Goal: Information Seeking & Learning: Learn about a topic

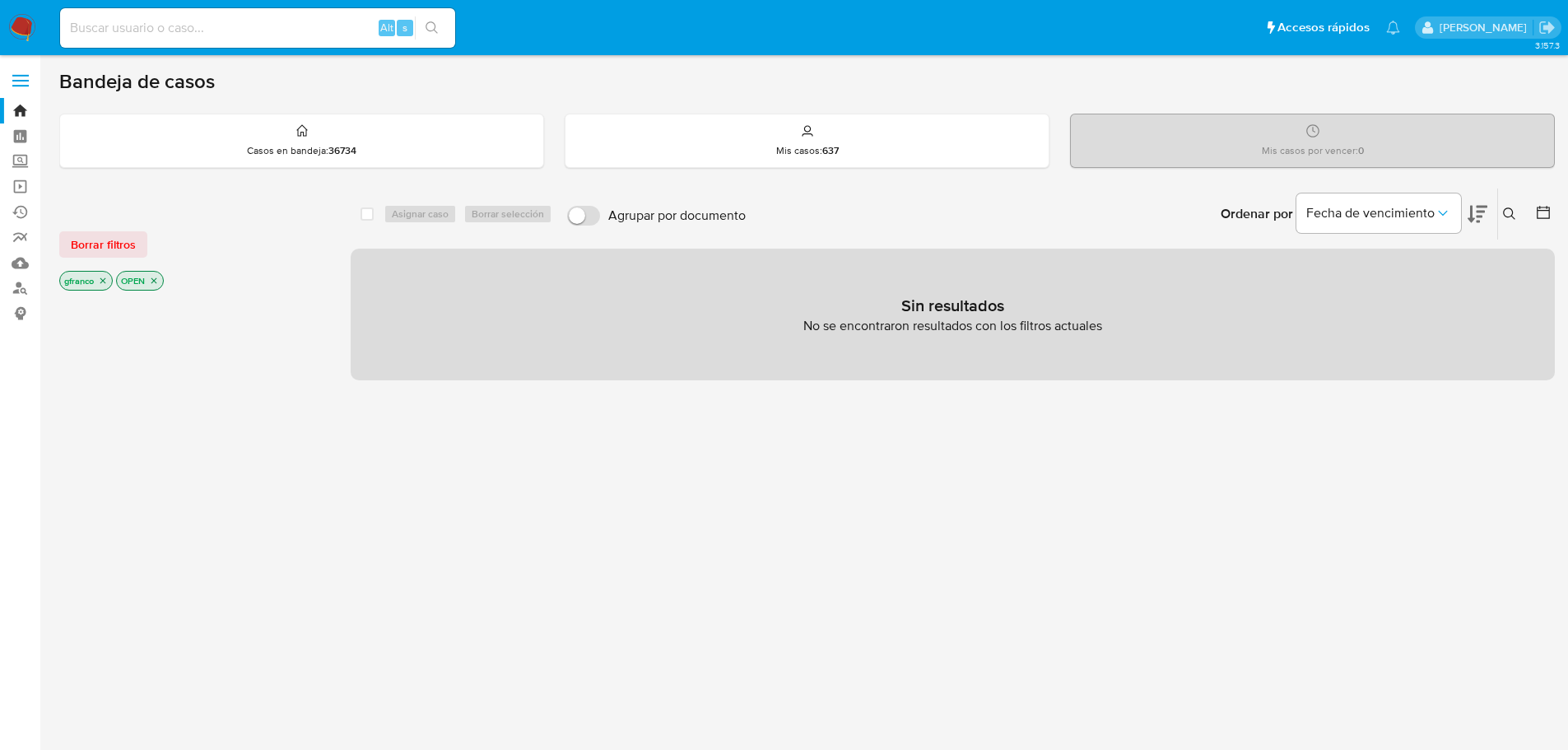
click at [146, 25] on input at bounding box center [258, 27] width 395 height 21
click at [257, 21] on input at bounding box center [258, 27] width 395 height 21
paste input "UiOK8hGpUzddYoEiCH002Wjp"
type input "UiOK8hGpUzddYoEiCH002Wjp"
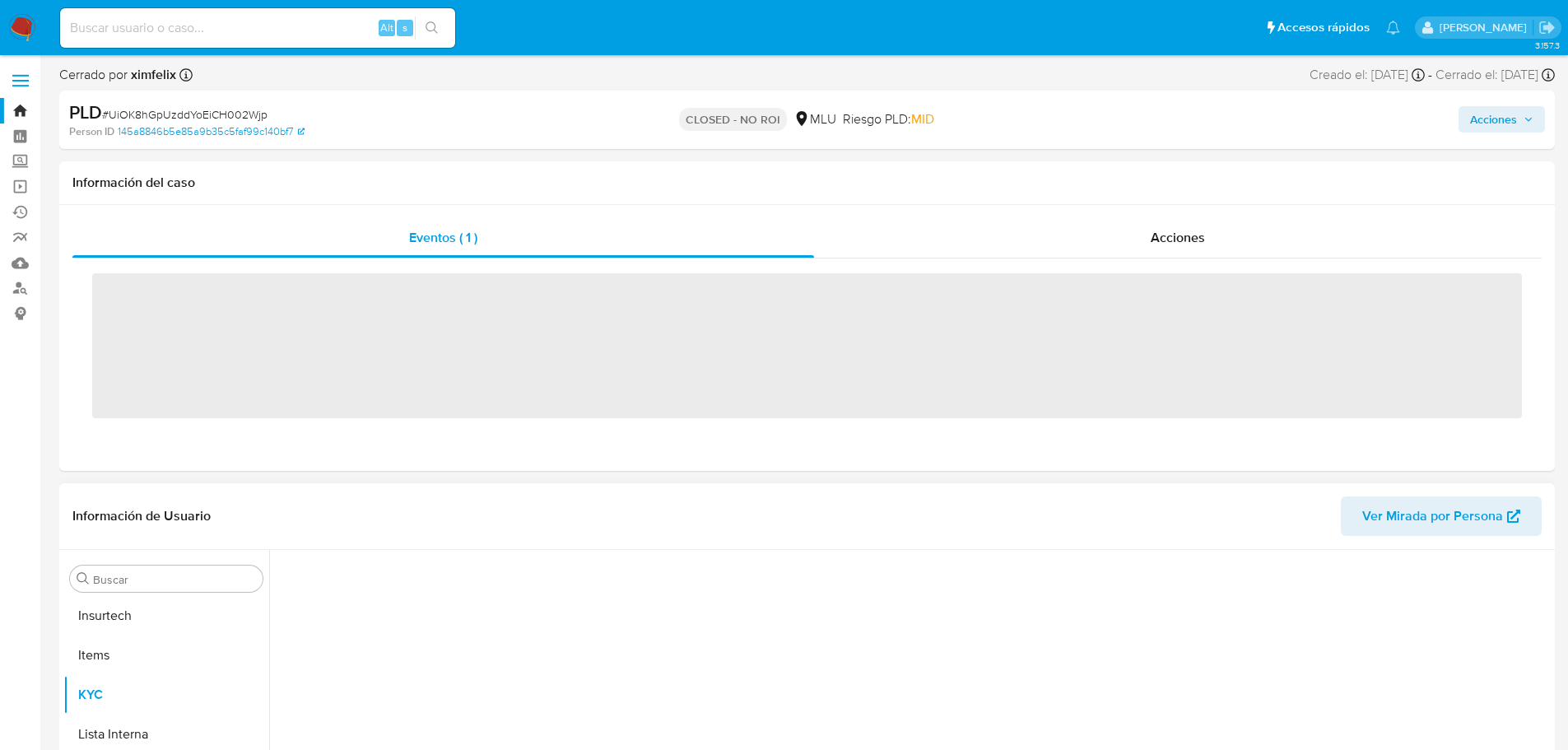
scroll to position [735, 0]
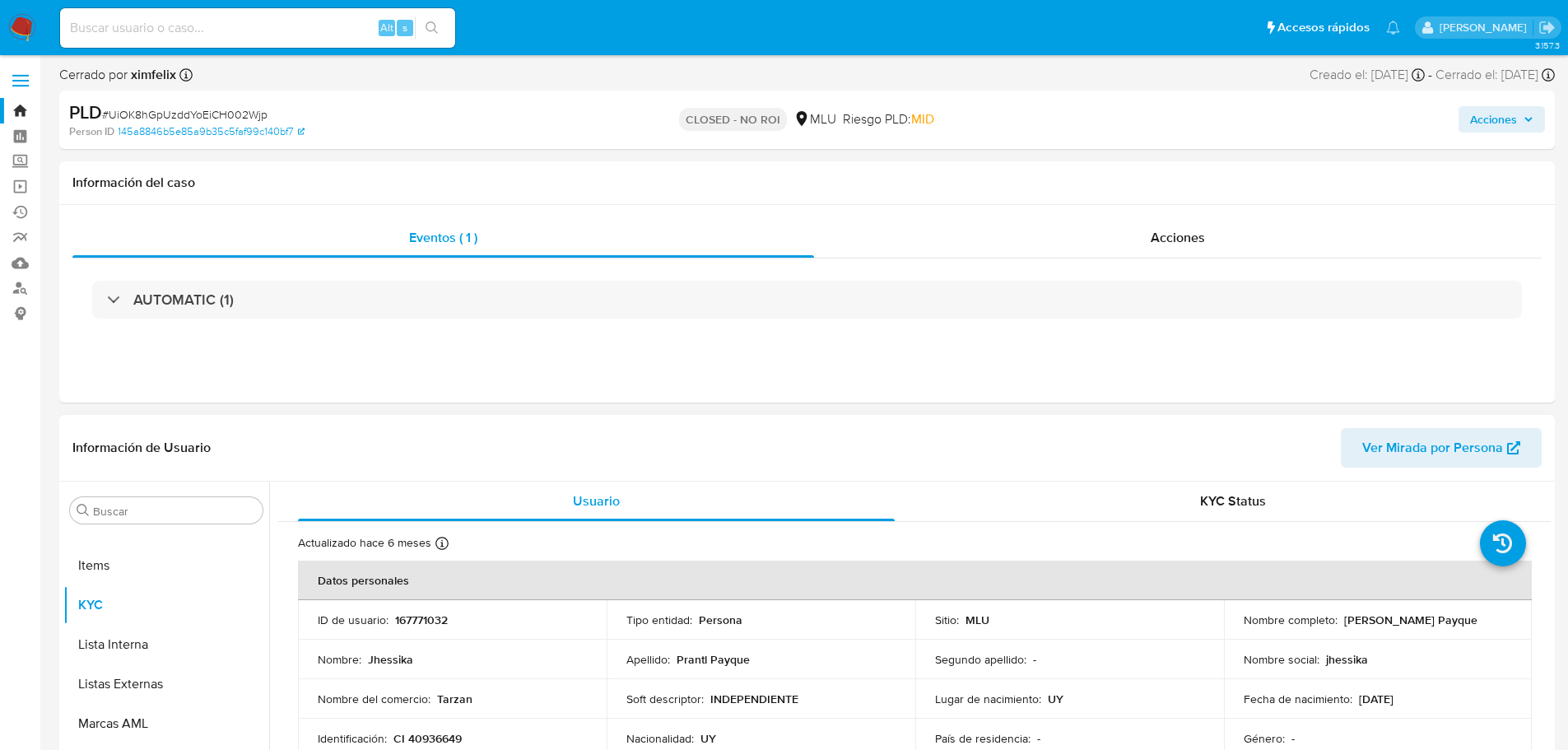
select select "10"
click at [645, 710] on td "Soft descriptor : INDEPENDIENTE" at bounding box center [761, 698] width 309 height 39
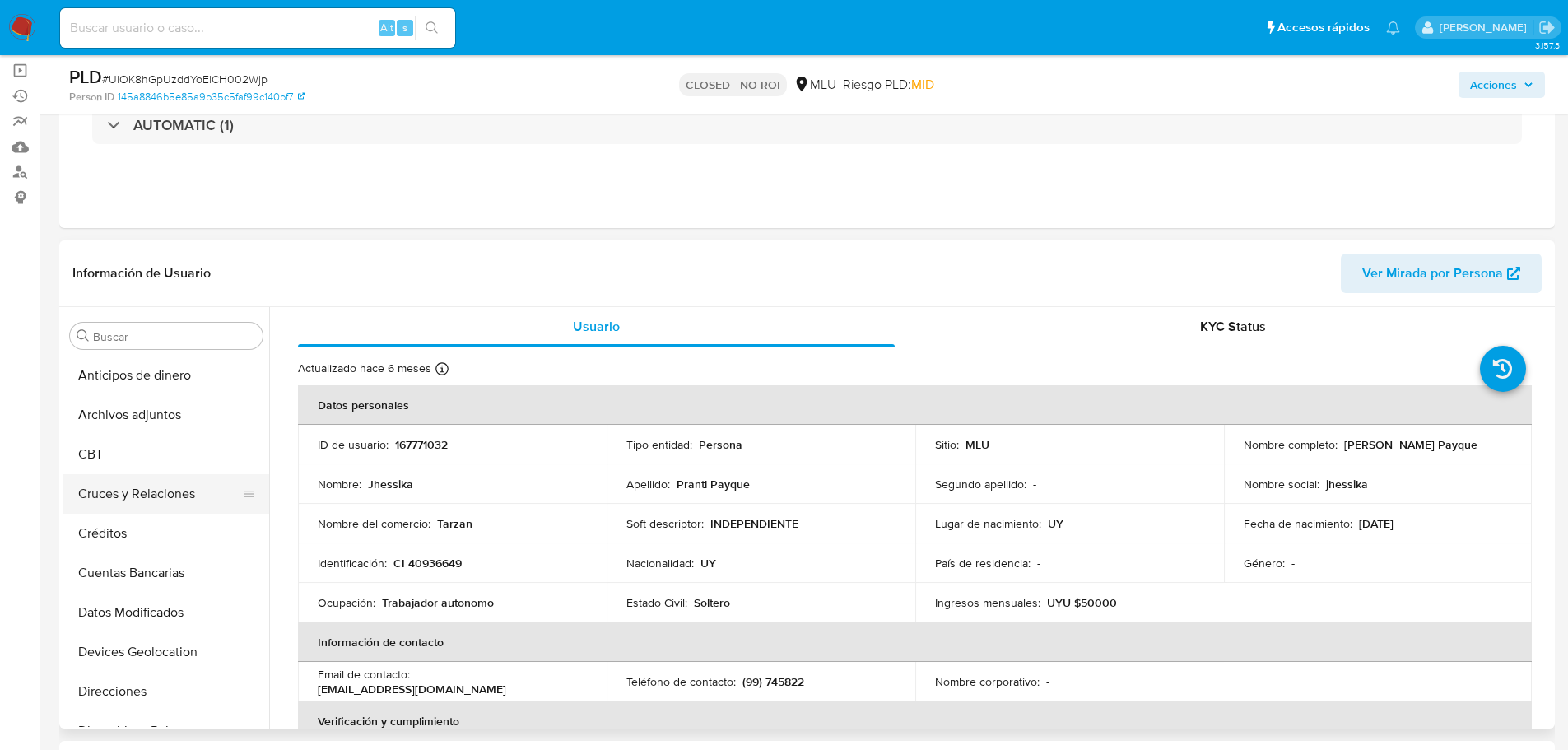
scroll to position [0, 0]
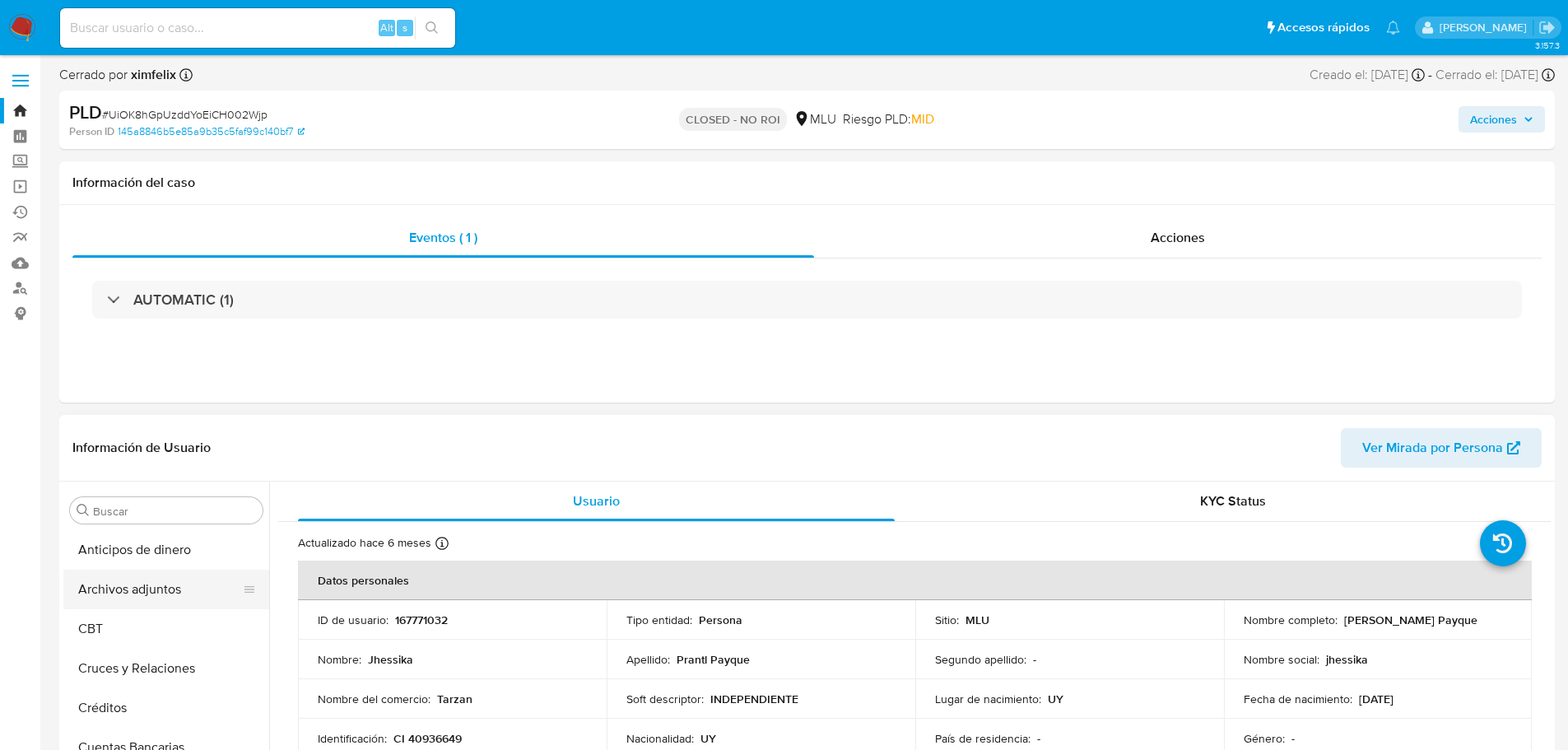
click at [134, 589] on button "Archivos adjuntos" at bounding box center [159, 589] width 193 height 39
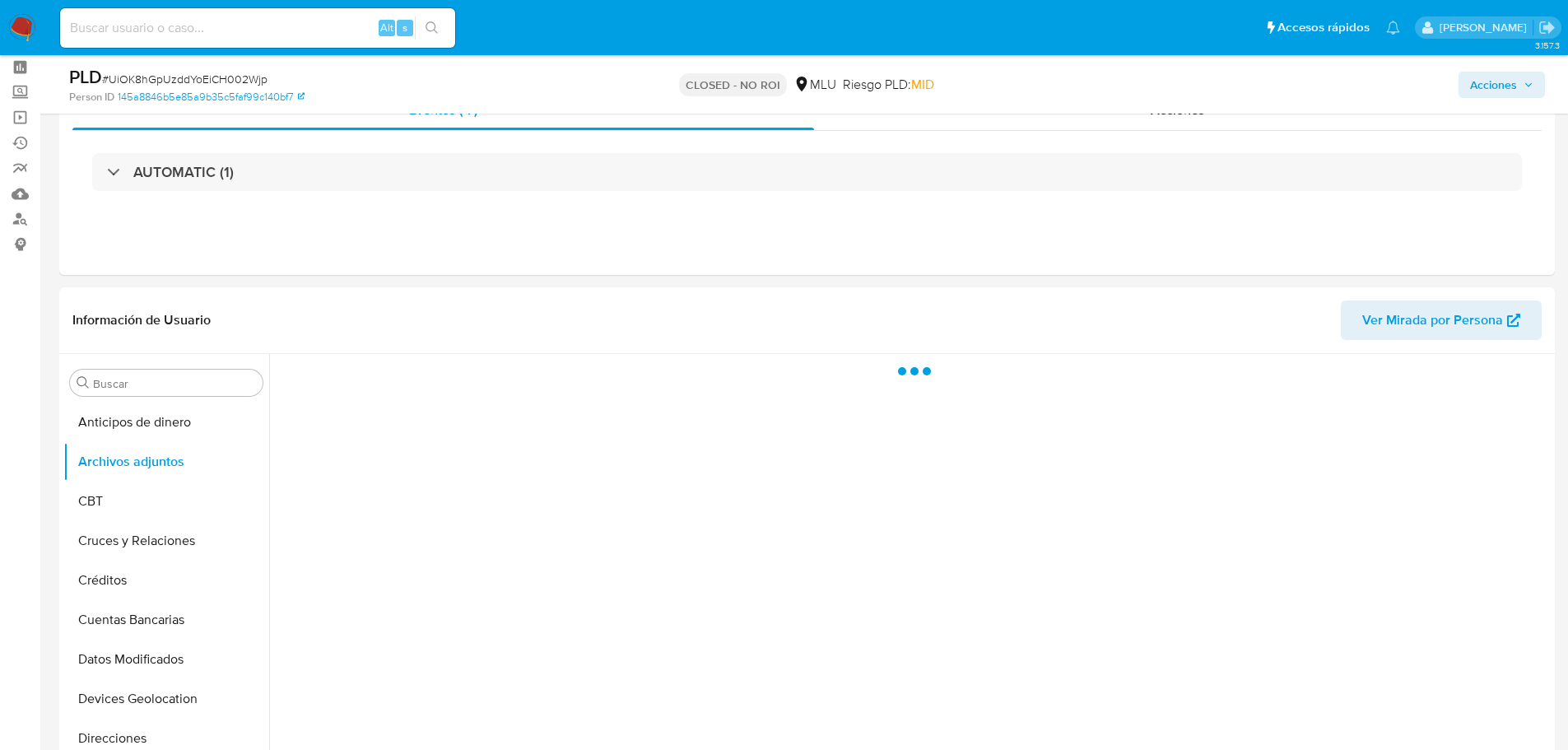
scroll to position [164, 0]
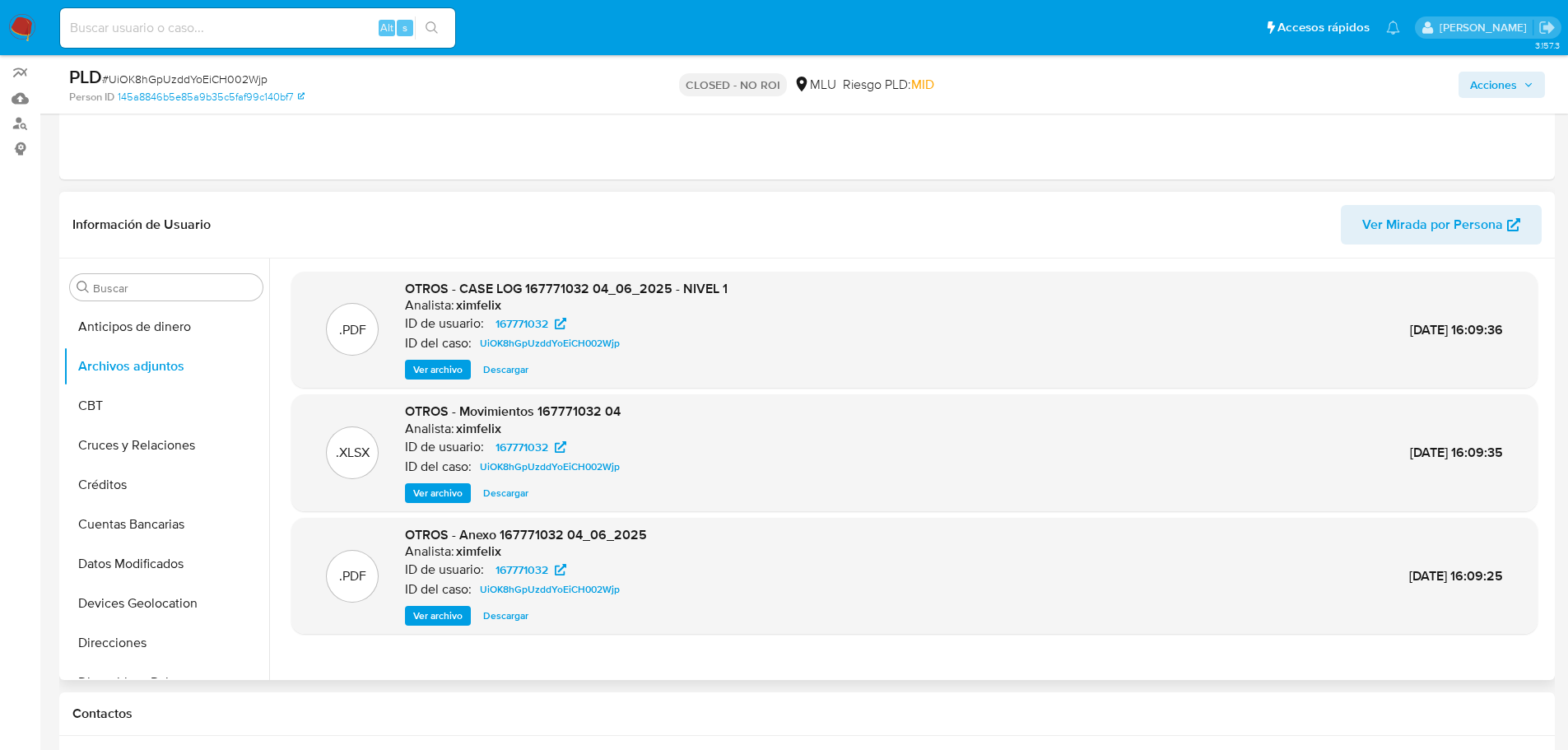
click at [1030, 491] on div ".XLSX OTROS - Movimientos 167771032 04 Analista: ximfelix ID de usuario: 167771…" at bounding box center [914, 453] width 1229 height 100
click at [440, 370] on span "Ver archivo" at bounding box center [437, 370] width 49 height 16
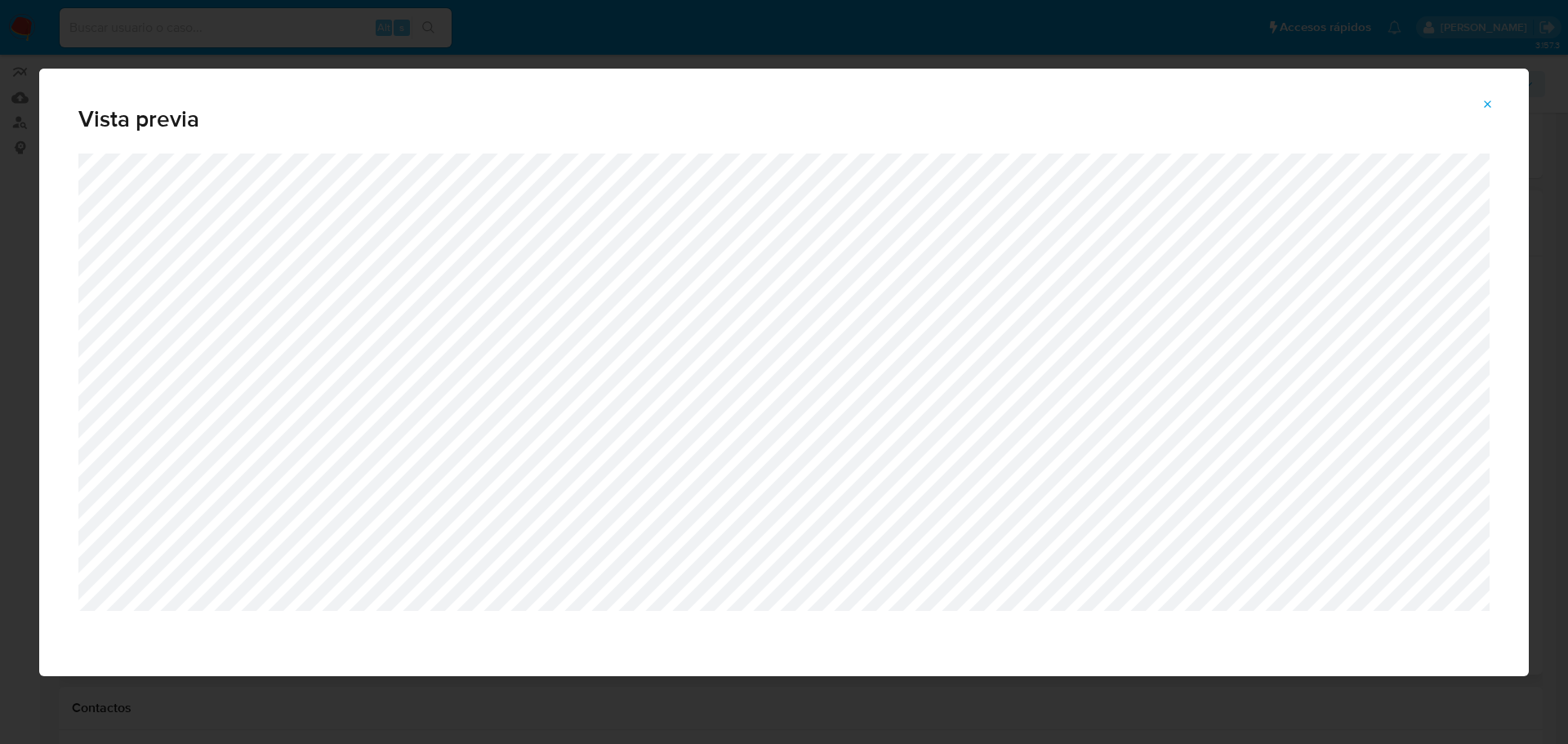
click at [1483, 107] on icon "Attachment preview" at bounding box center [1488, 104] width 13 height 13
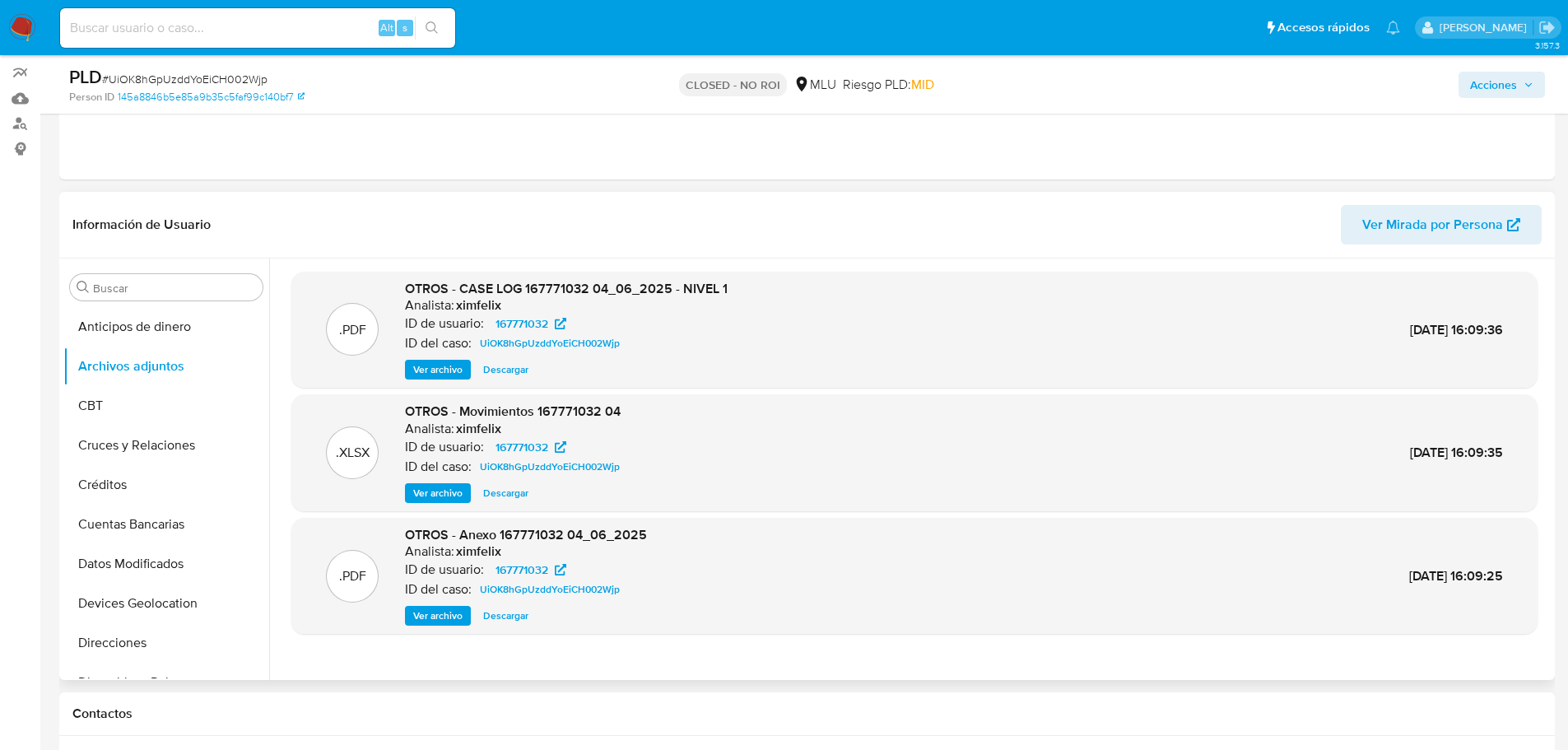
click at [772, 670] on div ".PDF OTROS - CASE LOG 167771032 04_06_2025 - NIVEL 1 Analista: ximfelix ID de u…" at bounding box center [910, 469] width 1281 height 421
click at [121, 35] on input at bounding box center [258, 27] width 395 height 21
paste input "SYuRZCEnRliIeRpCFeeRxxvX"
type input "SYuRZCEnRliIeRpCFeeRxxvX"
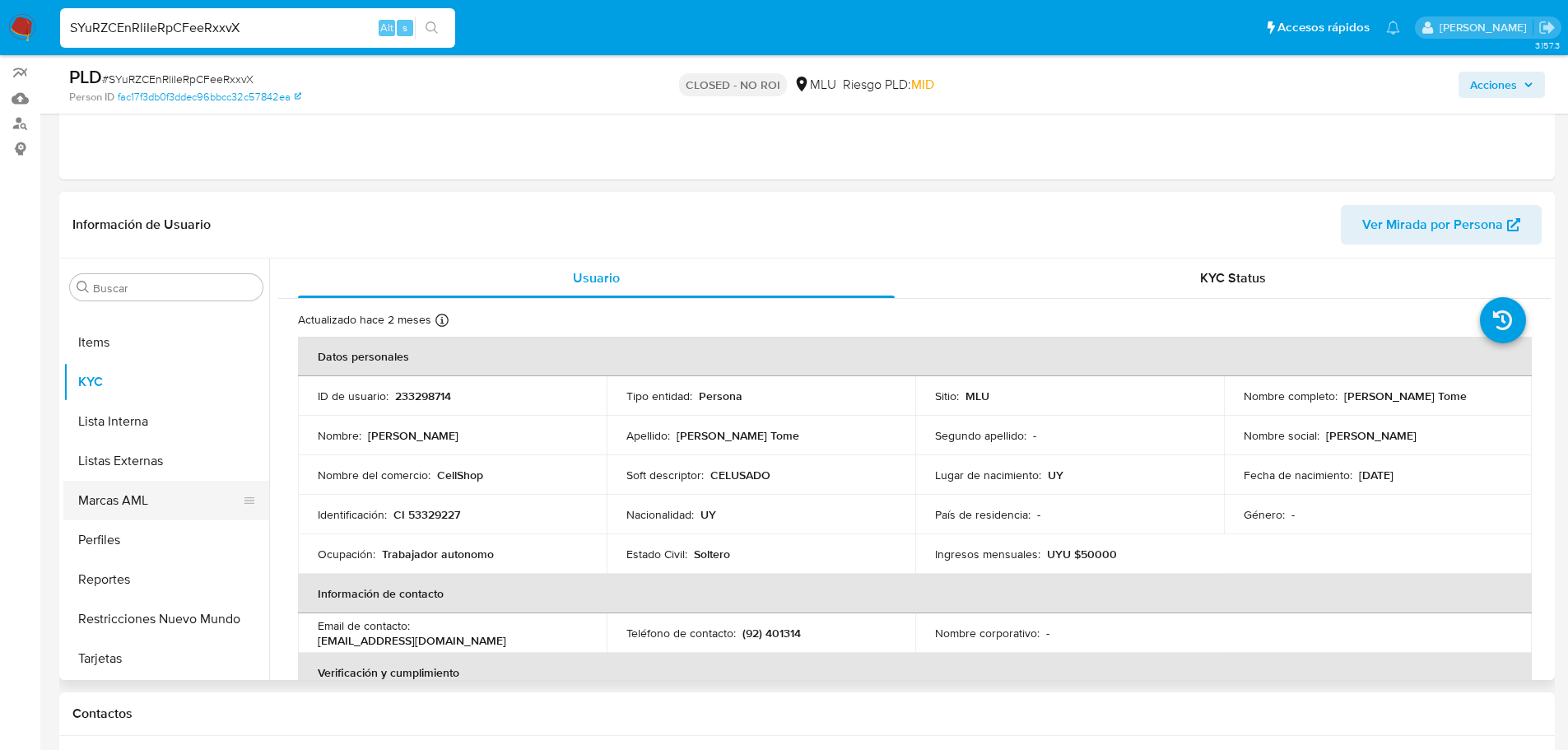
scroll to position [123, 0]
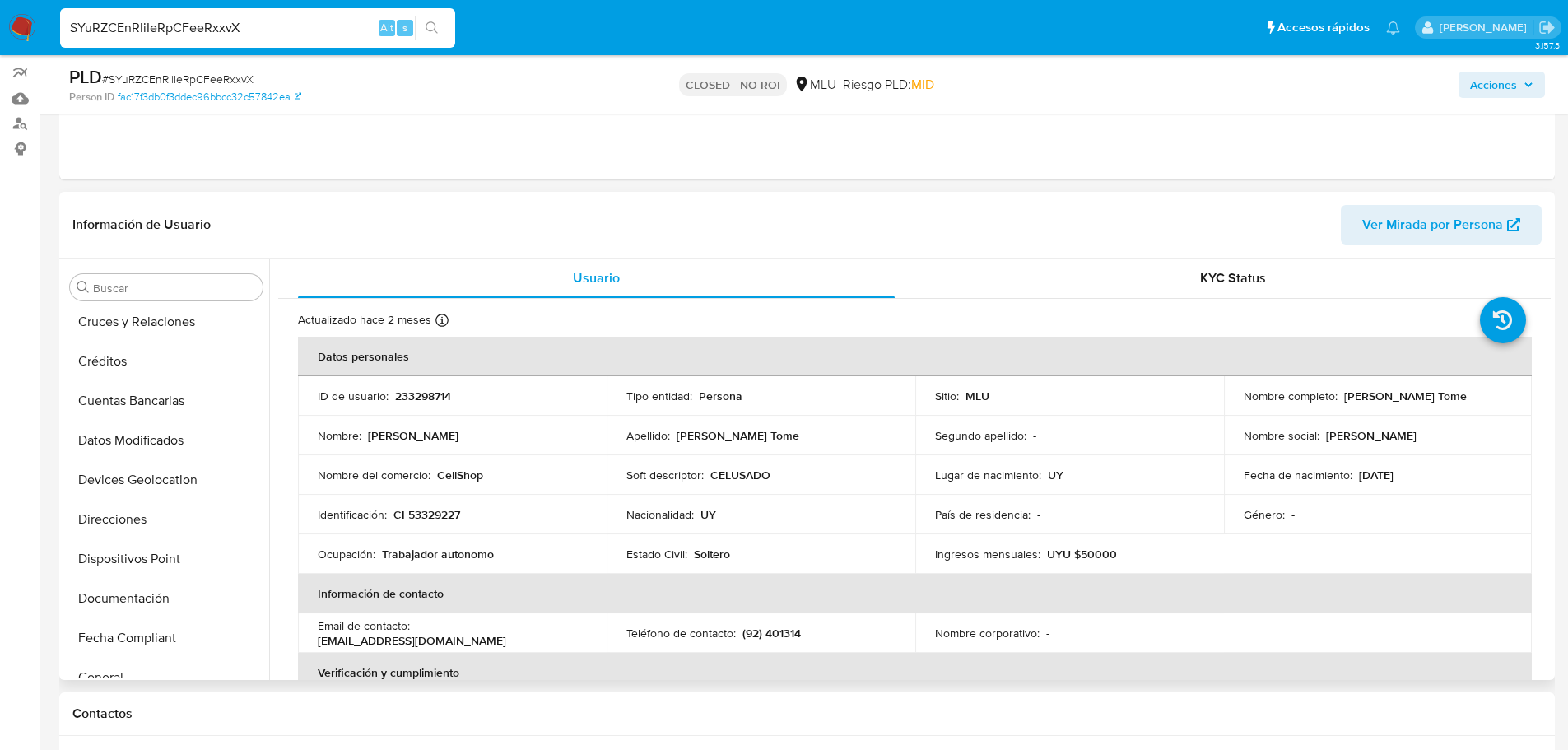
select select "10"
click at [154, 387] on button "CBT" at bounding box center [159, 406] width 193 height 39
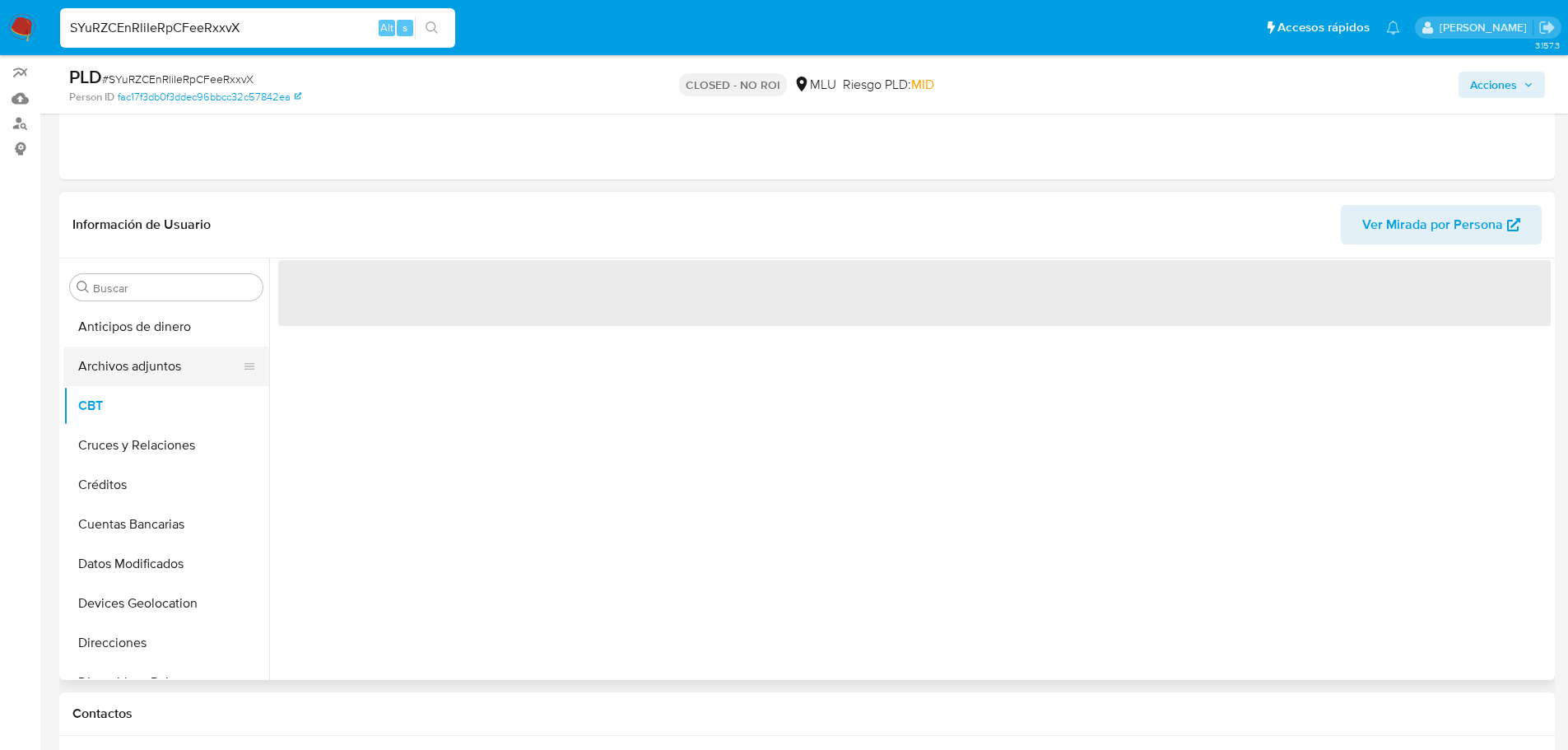
click at [155, 372] on button "Archivos adjuntos" at bounding box center [159, 365] width 193 height 39
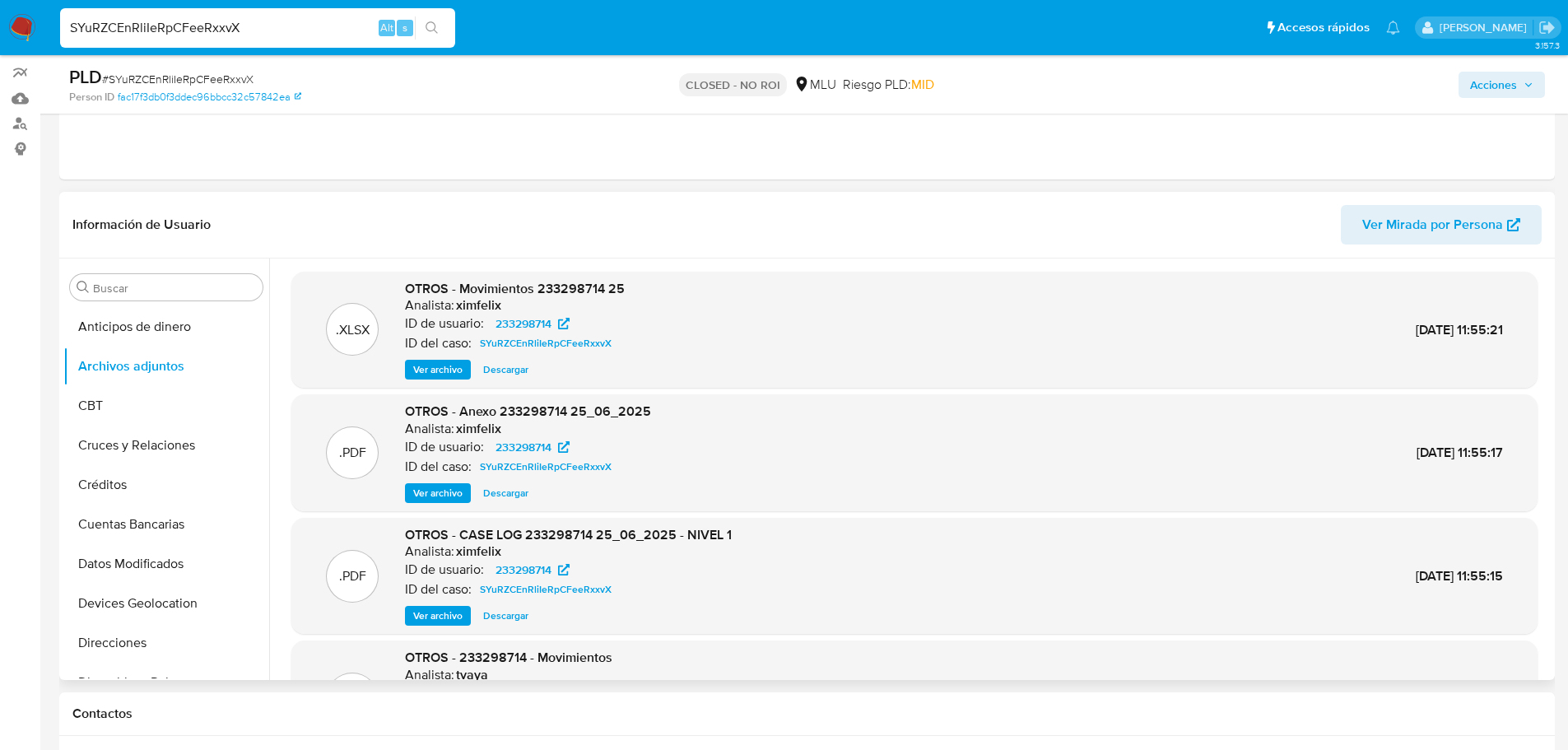
click at [963, 479] on div ".PDF OTROS - Anexo 233298714 25_06_2025 Analista: ximfelix ID de usuario: 23329…" at bounding box center [914, 453] width 1229 height 100
click at [428, 623] on span "Ver archivo" at bounding box center [437, 616] width 49 height 16
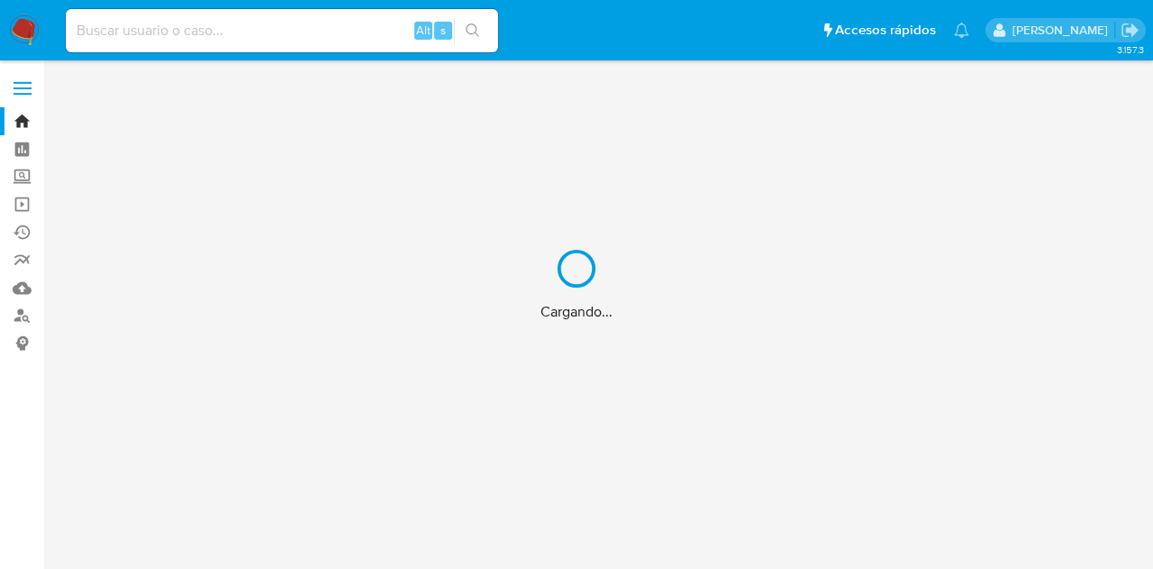
click at [241, 47] on div "Cargando..." at bounding box center [576, 284] width 1153 height 569
click at [245, 28] on div "Cargando..." at bounding box center [576, 284] width 1153 height 569
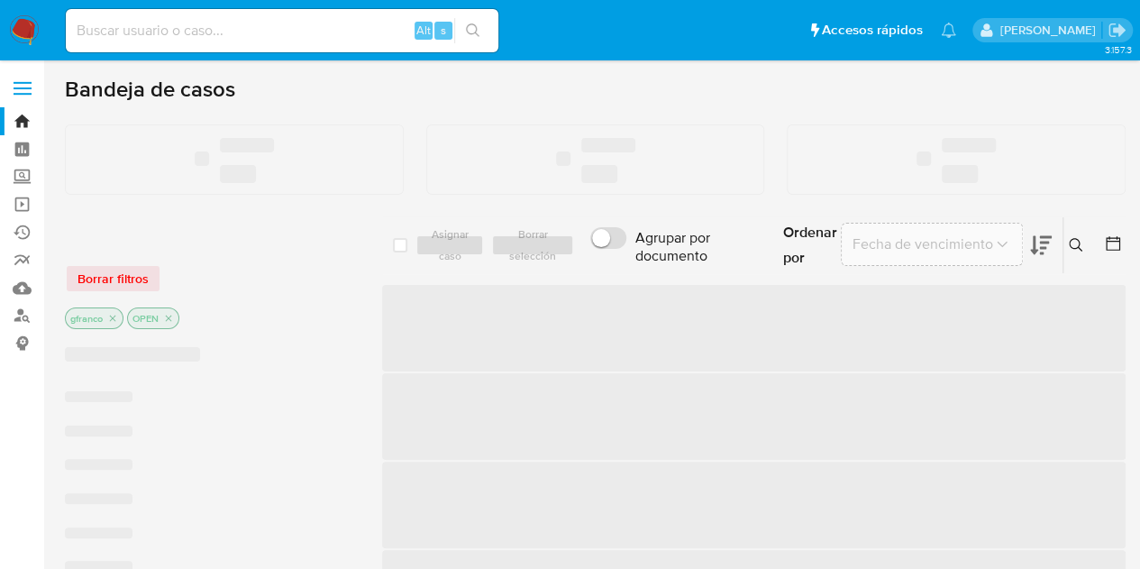
click at [225, 30] on input at bounding box center [282, 30] width 433 height 23
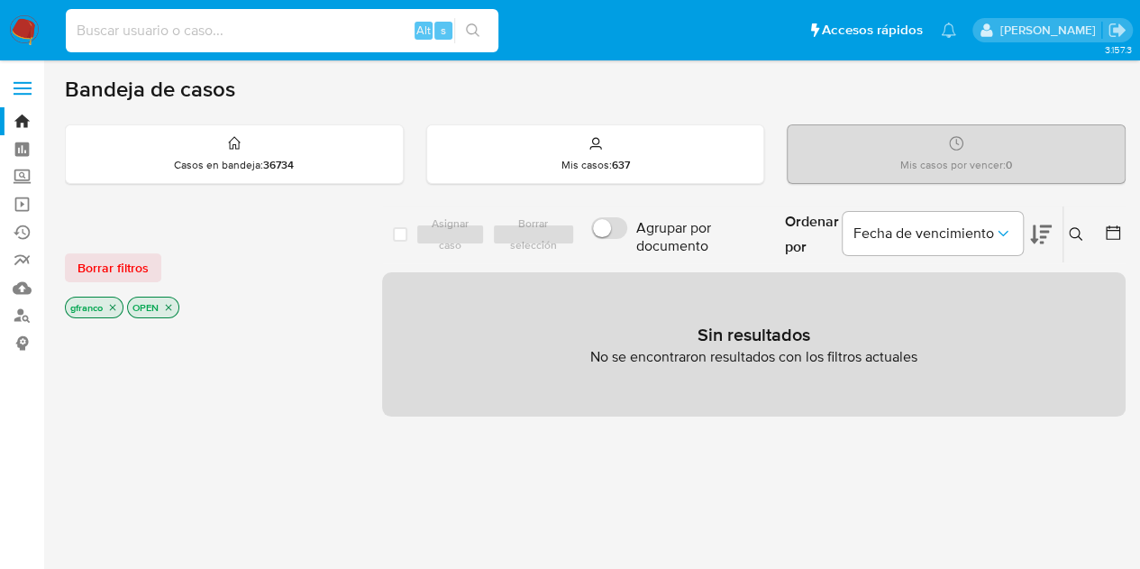
paste input "B3x9x1jn47Xwh6IQ1yRUPzfm"
type input "B3x9x1jn47Xwh6IQ1yRUPzfm"
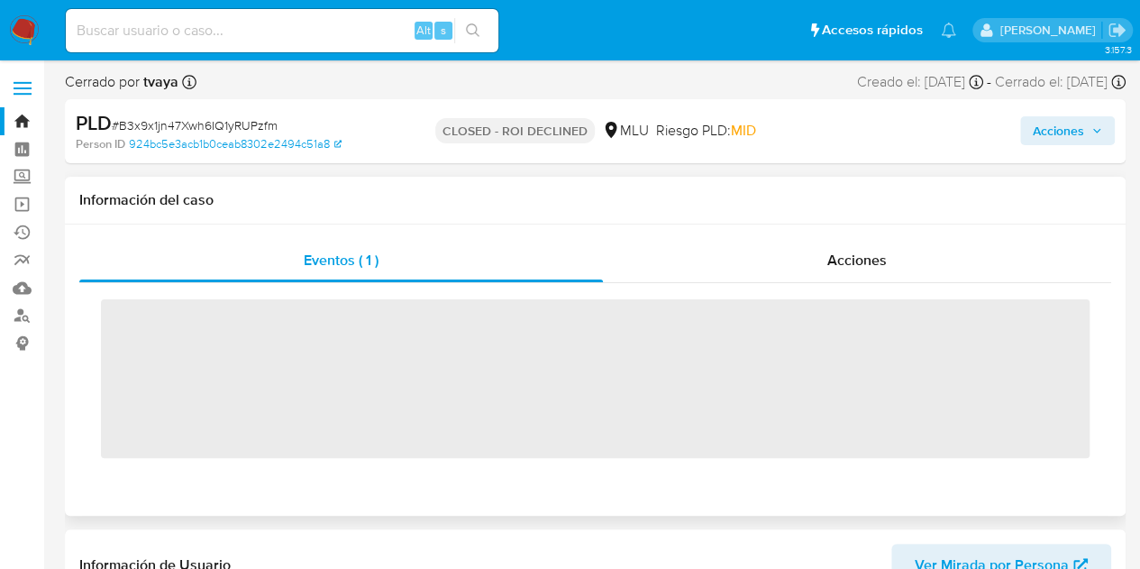
scroll to position [805, 0]
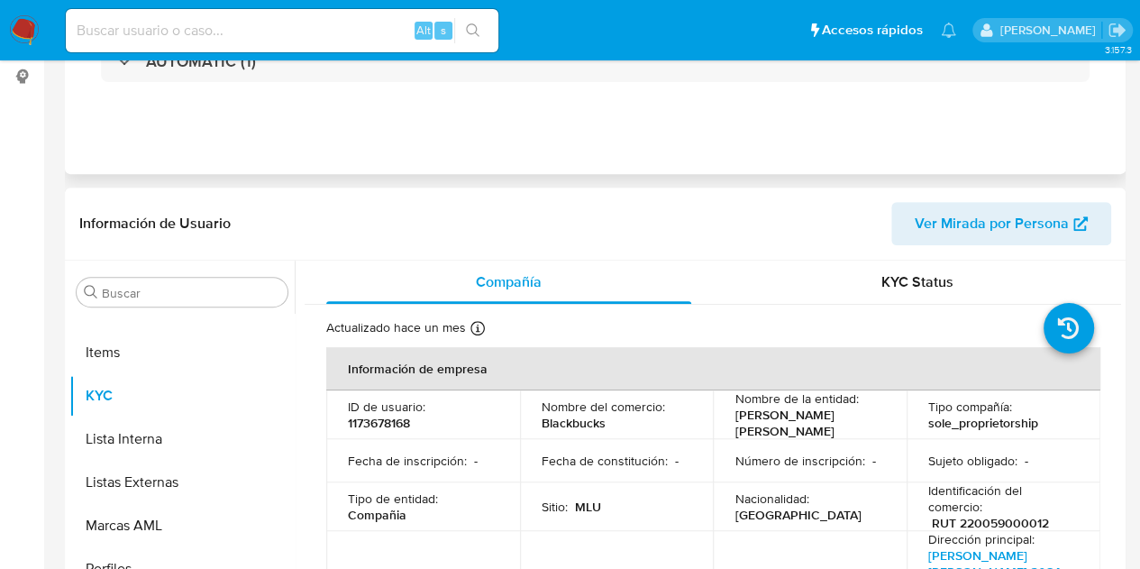
select select "10"
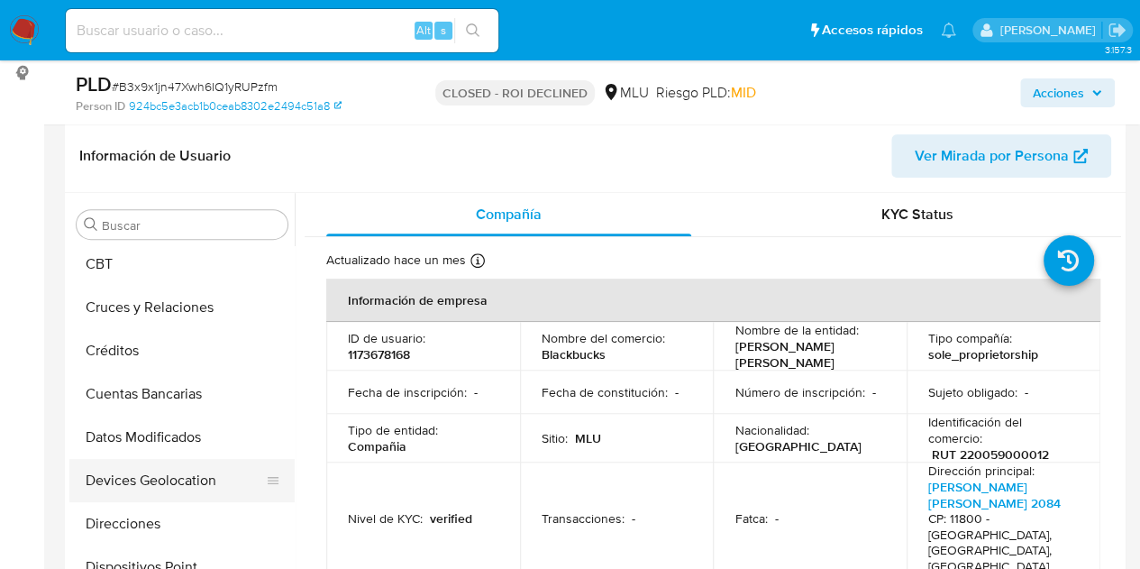
scroll to position [360, 0]
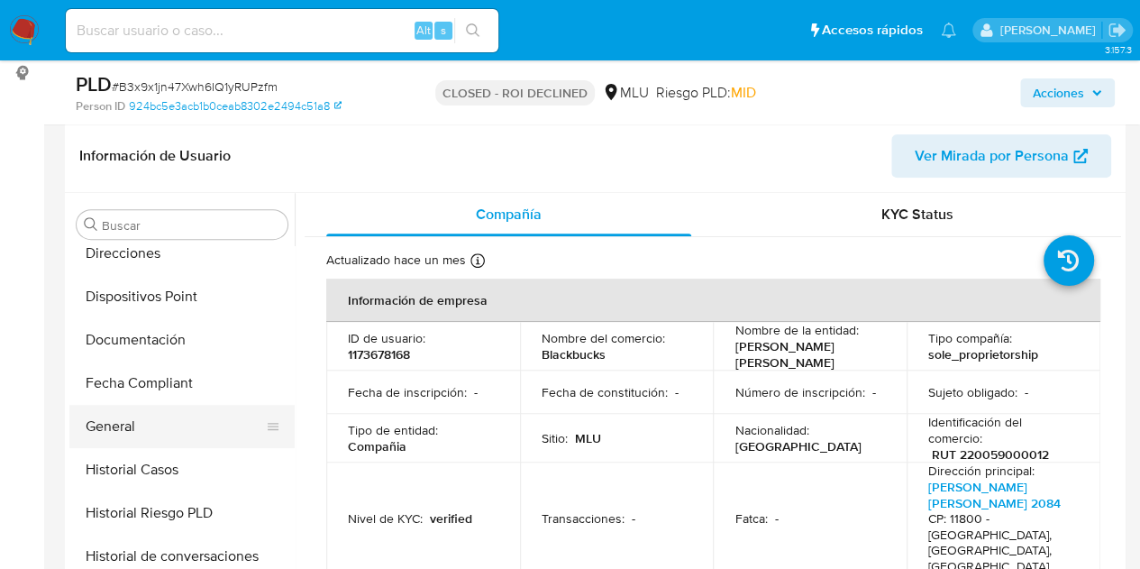
click at [157, 417] on button "General" at bounding box center [174, 426] width 211 height 43
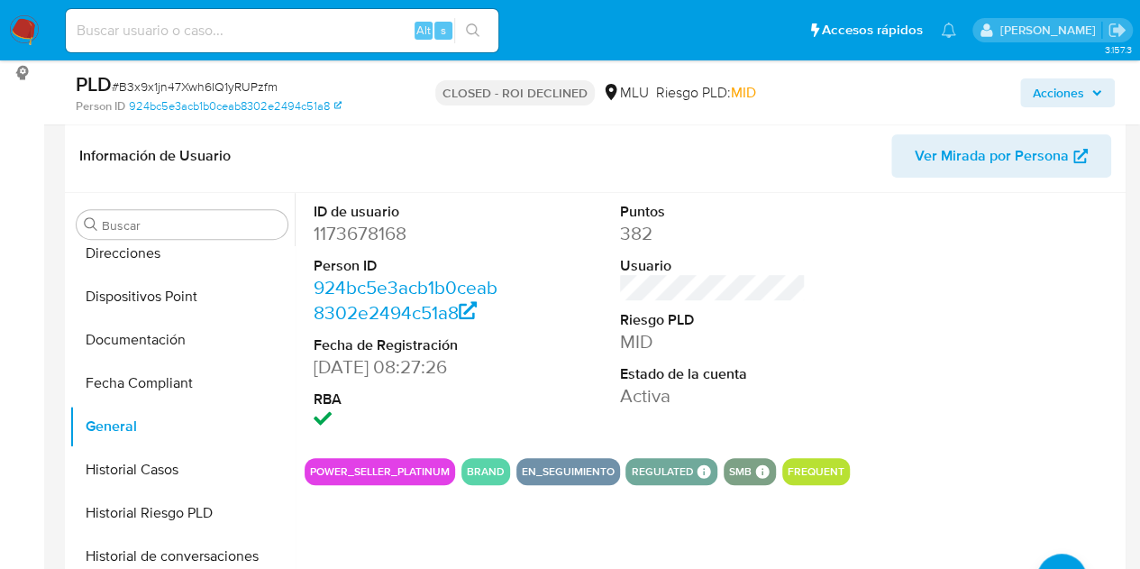
click at [151, 34] on input at bounding box center [282, 30] width 433 height 23
paste input "BoOTEQtFM5jKJq3OrxtOllTT"
type input "BoOTEQtFM5jKJq3OrxtOllTT"
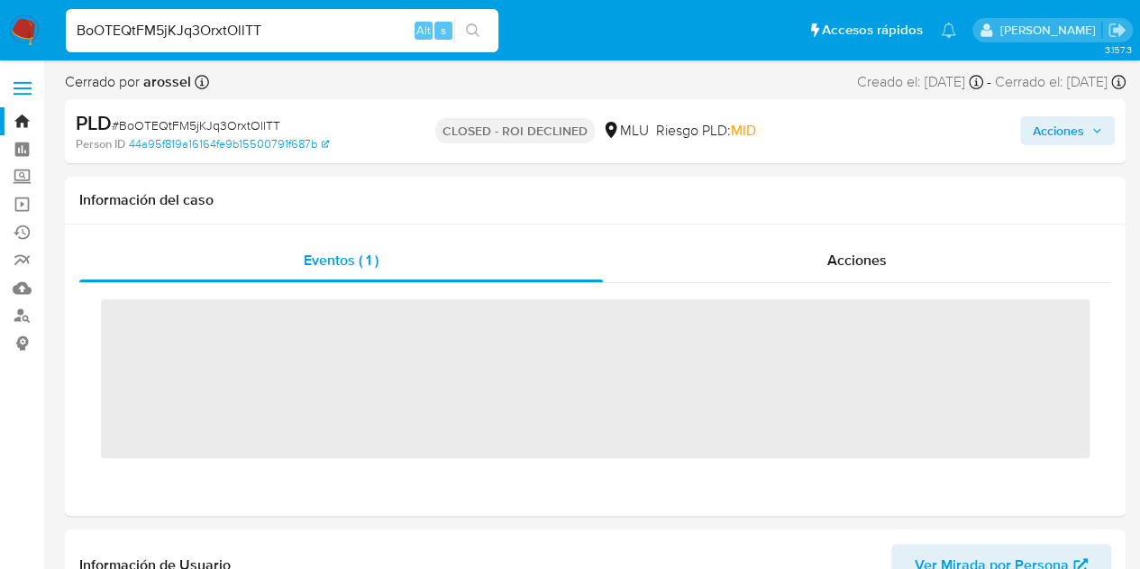
scroll to position [805, 0]
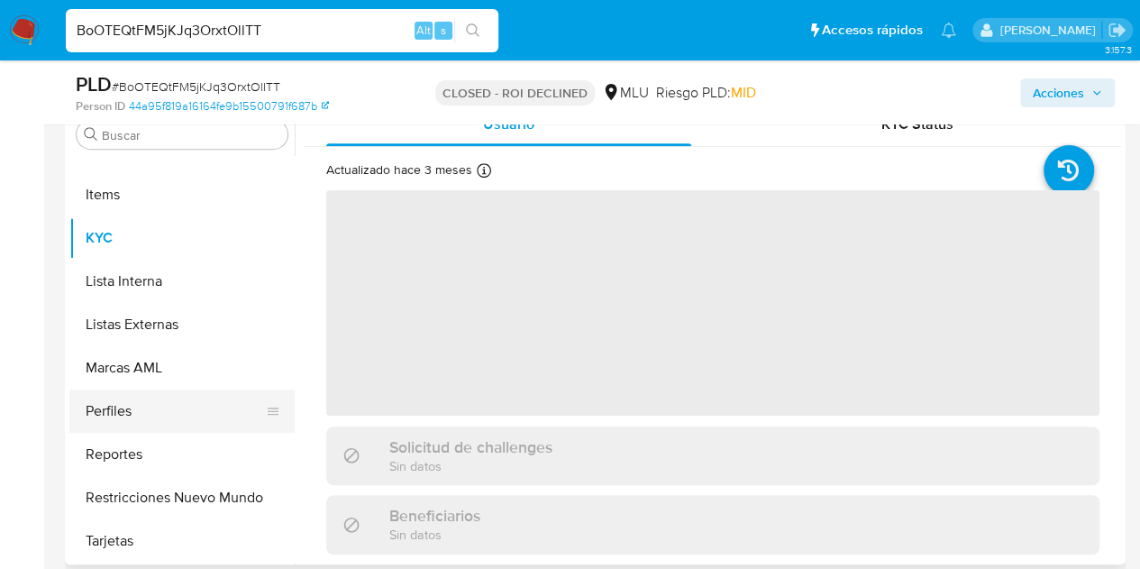
select select "10"
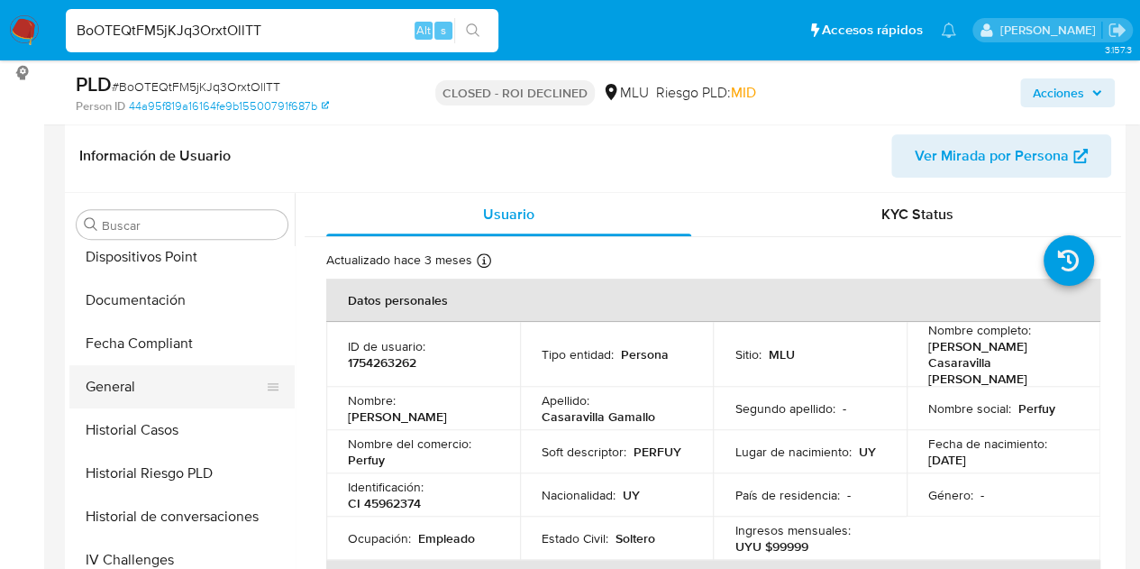
scroll to position [354, 0]
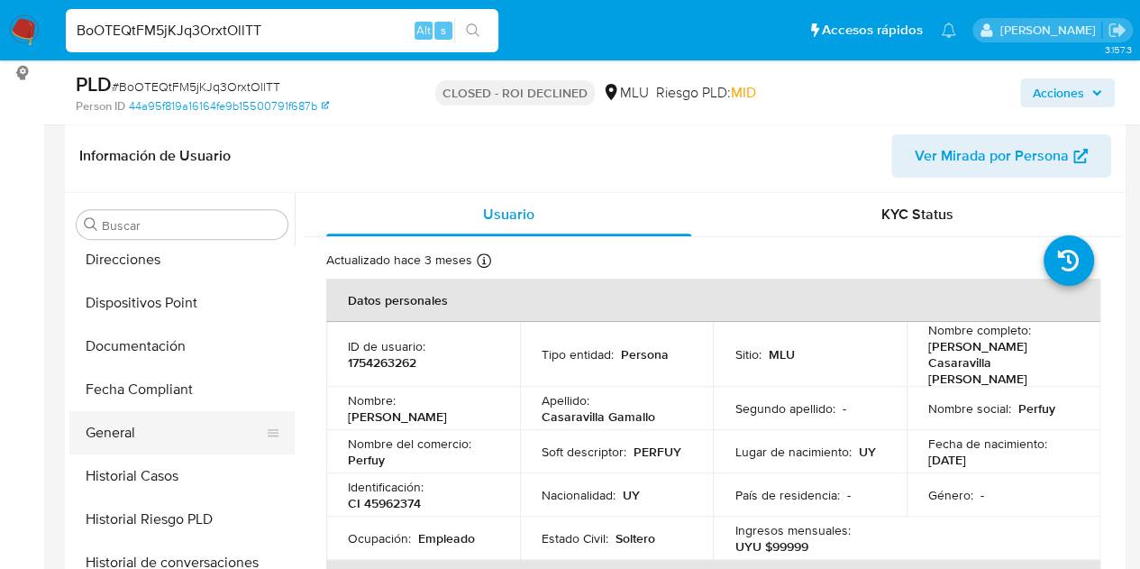
click at [170, 436] on button "General" at bounding box center [174, 432] width 211 height 43
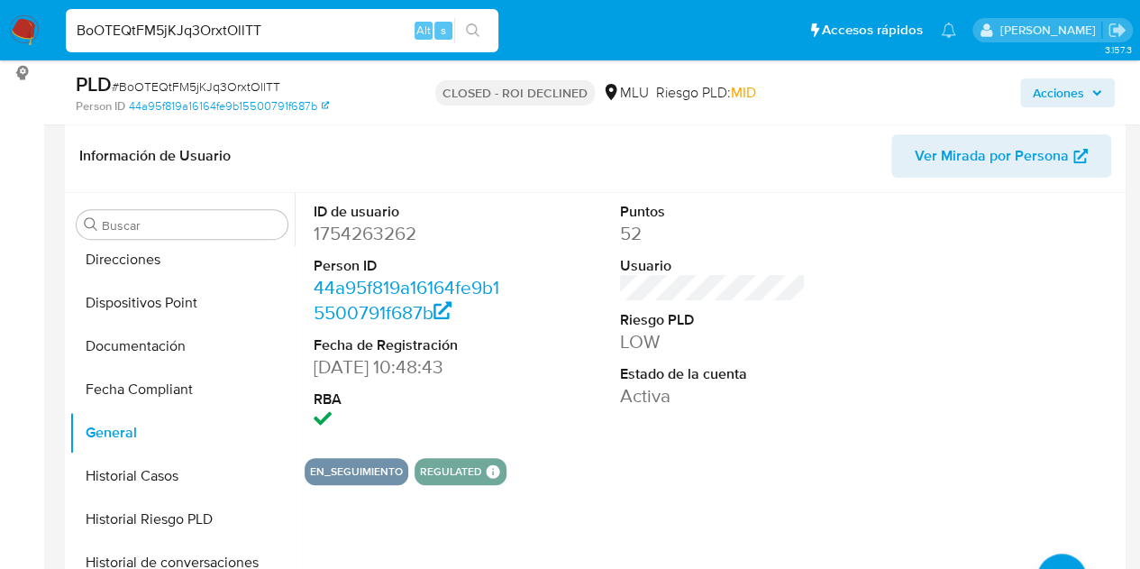
click at [214, 26] on input "BoOTEQtFM5jKJq3OrxtOllTT" at bounding box center [282, 30] width 433 height 23
paste input "uuoDvpedqWHoNVebQQP2oVBa"
type input "uuoDvpedqWHoNVebQQP2oVBa"
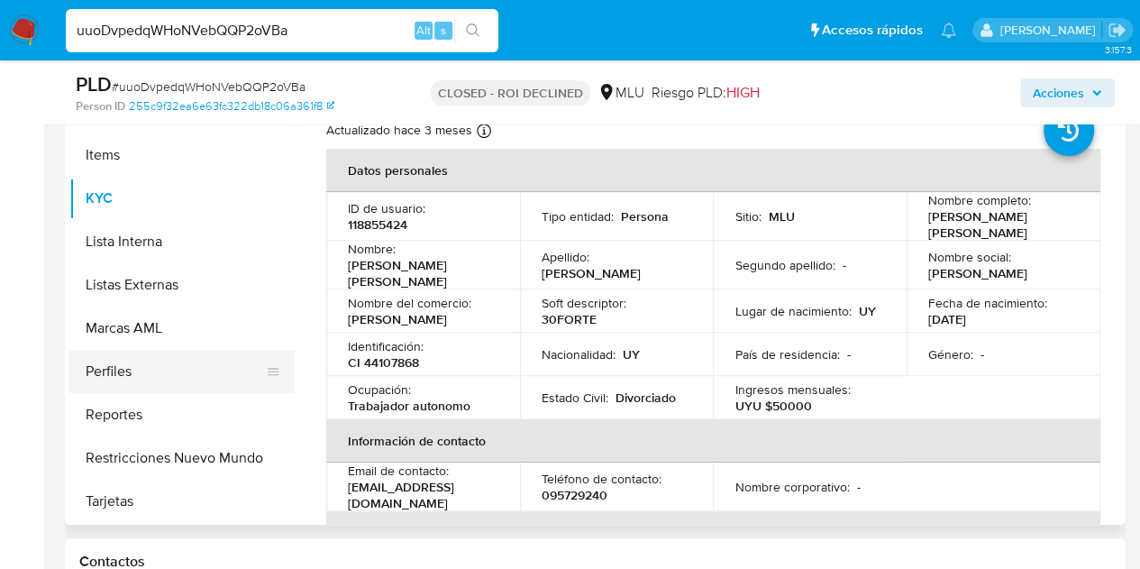
scroll to position [360, 0]
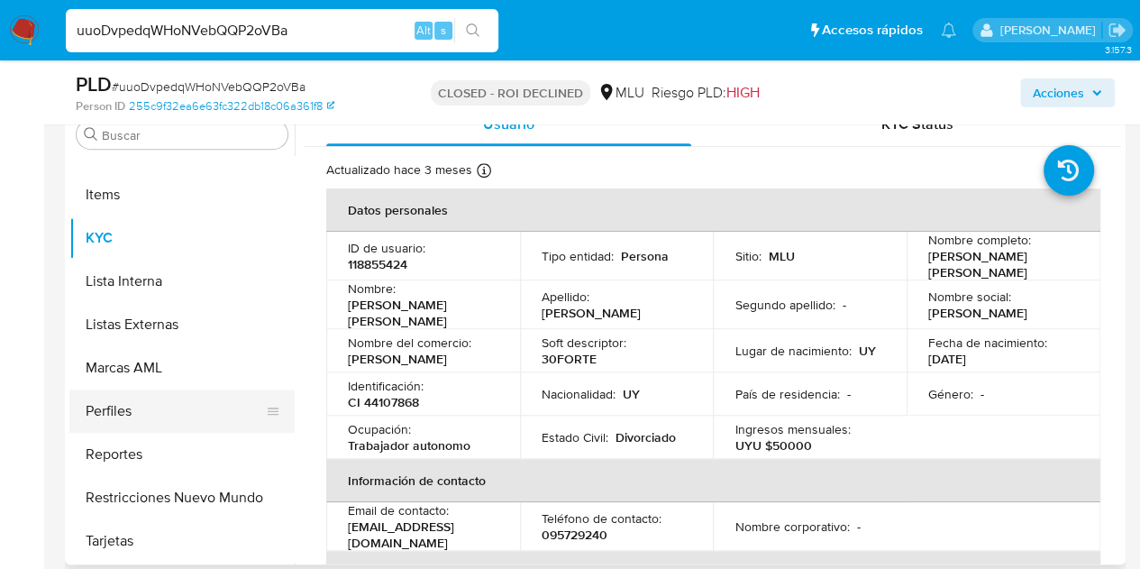
select select "10"
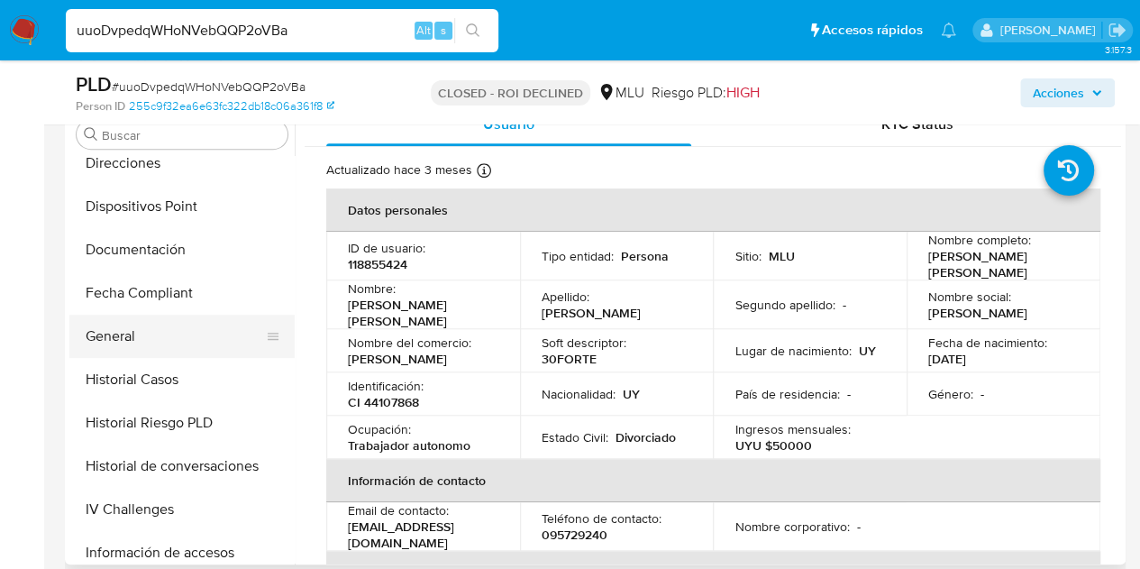
click at [175, 333] on button "General" at bounding box center [174, 335] width 211 height 43
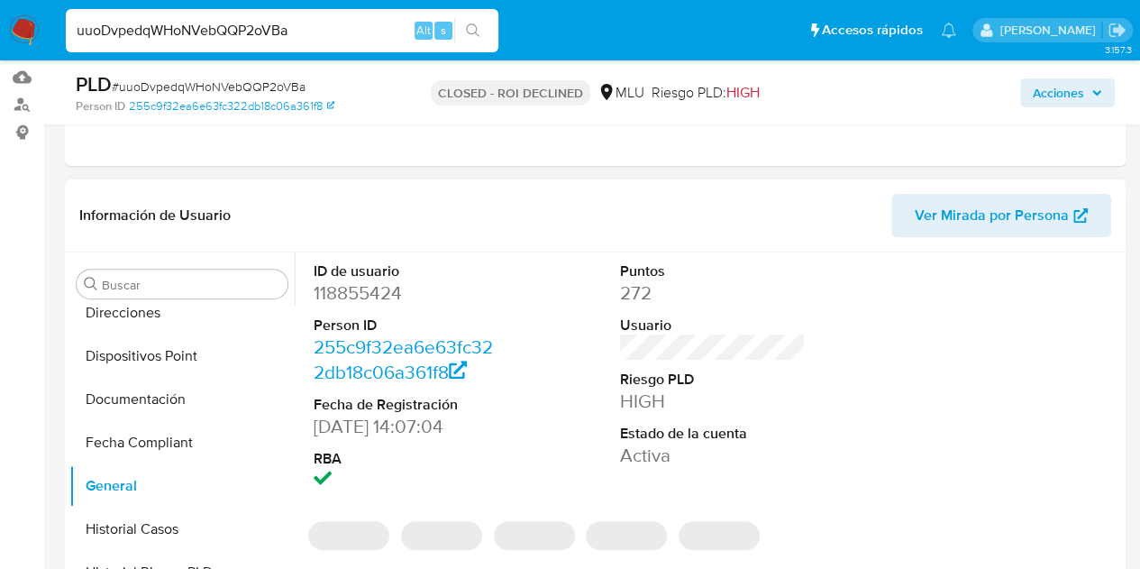
scroll to position [180, 0]
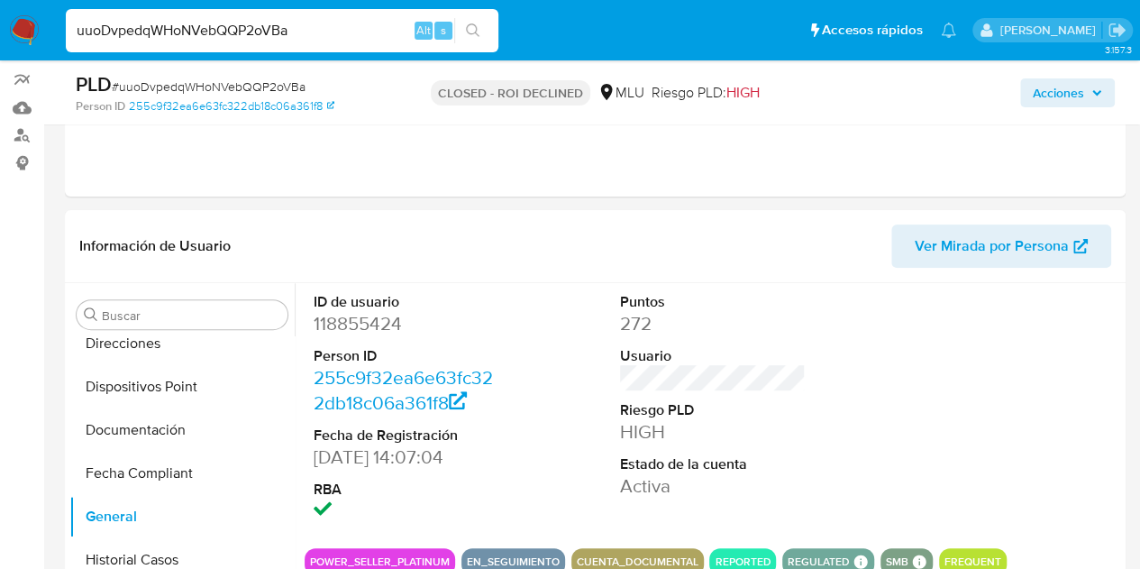
click at [155, 28] on input "uuoDvpedqWHoNVebQQP2oVBa" at bounding box center [282, 30] width 433 height 23
paste input "TLDyHwlj4oz1ZMKzLkpXWNEZ"
type input "TLDyHwlj4oz1ZMKzLkpXWNEZ"
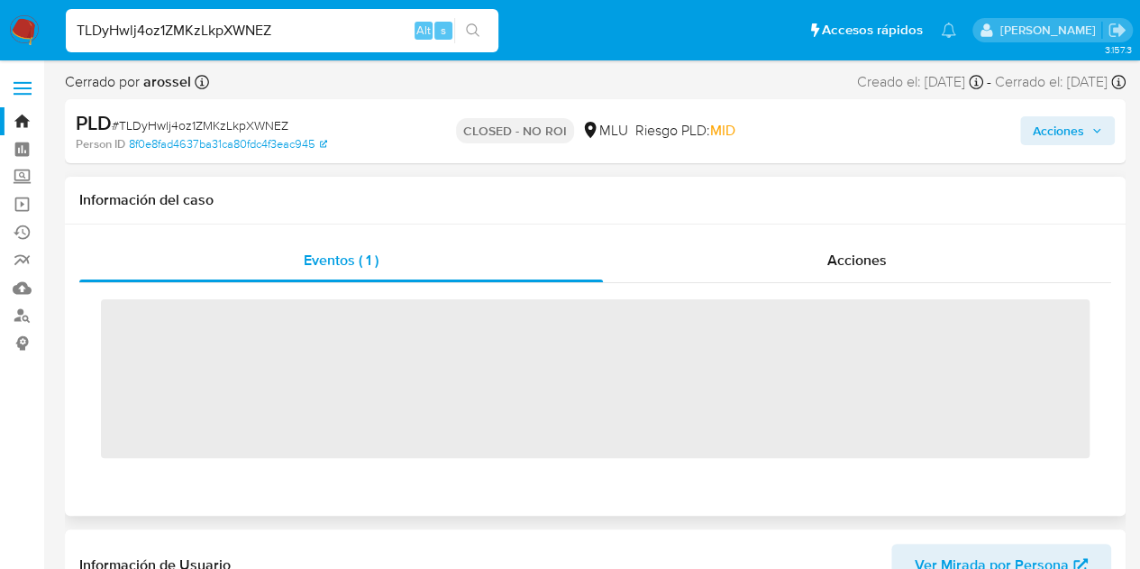
scroll to position [805, 0]
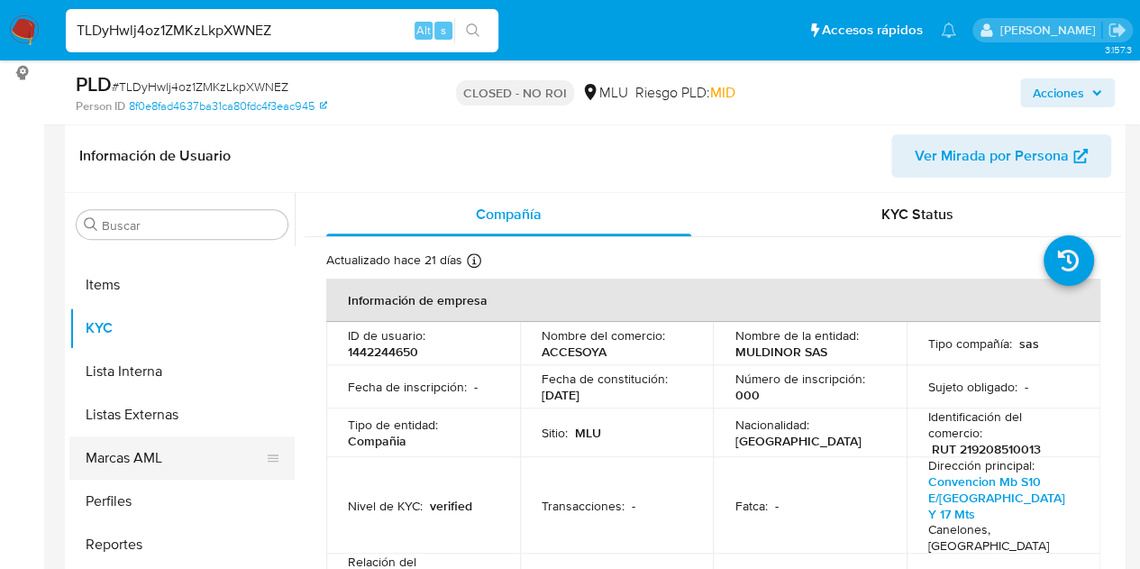
select select "10"
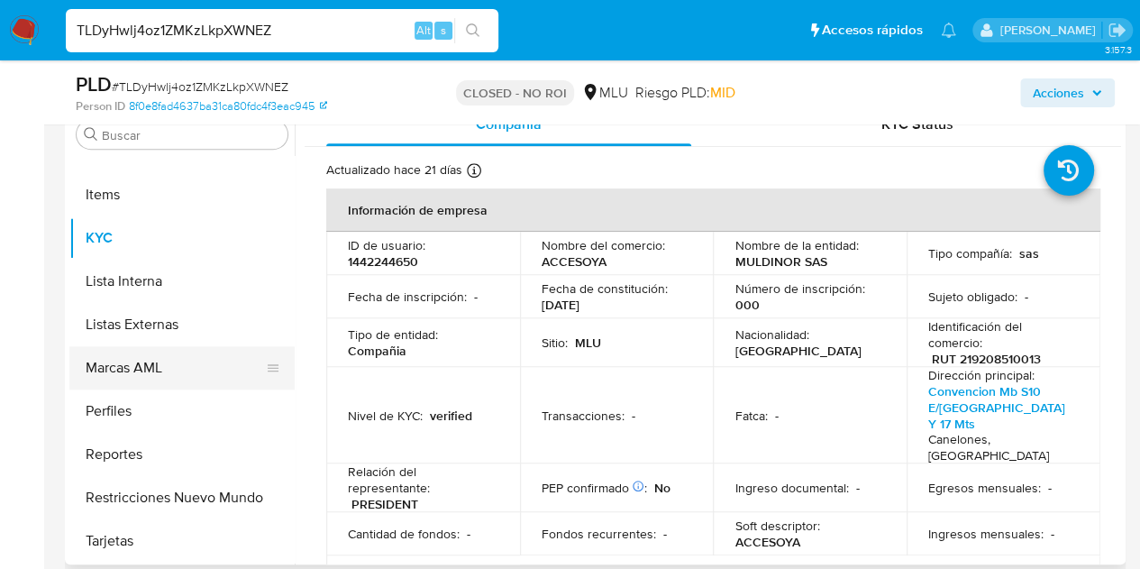
click at [195, 369] on button "Marcas AML" at bounding box center [174, 367] width 211 height 43
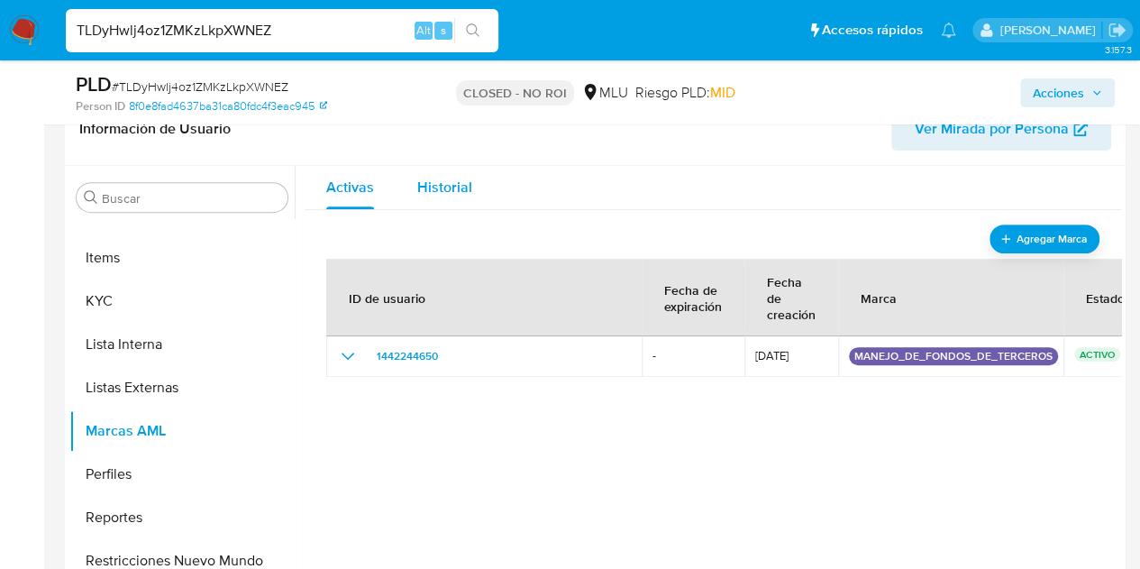
scroll to position [270, 0]
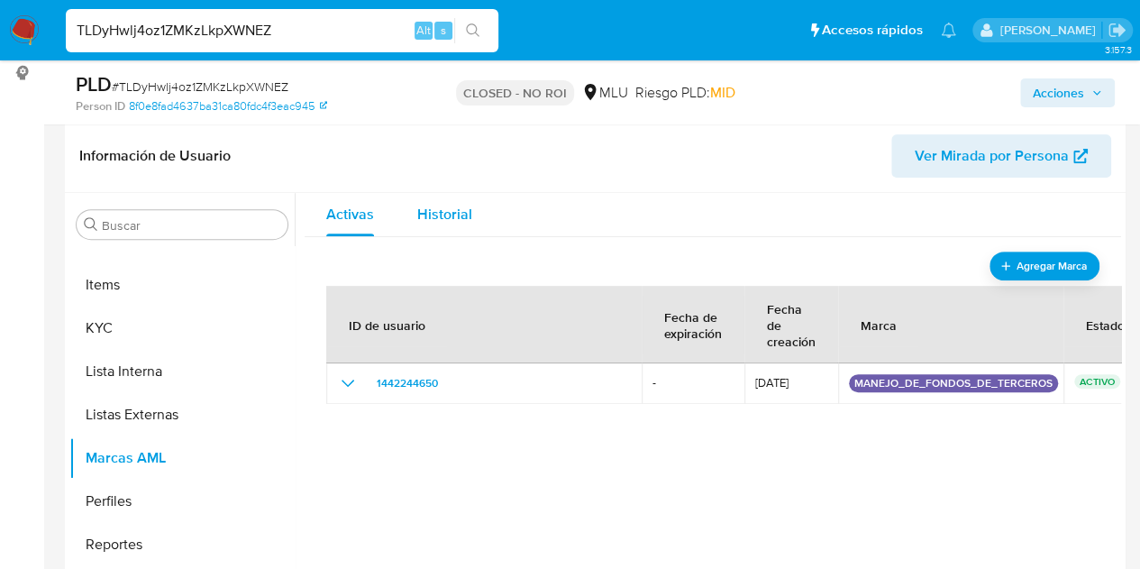
click at [443, 219] on span "Historial" at bounding box center [444, 214] width 55 height 21
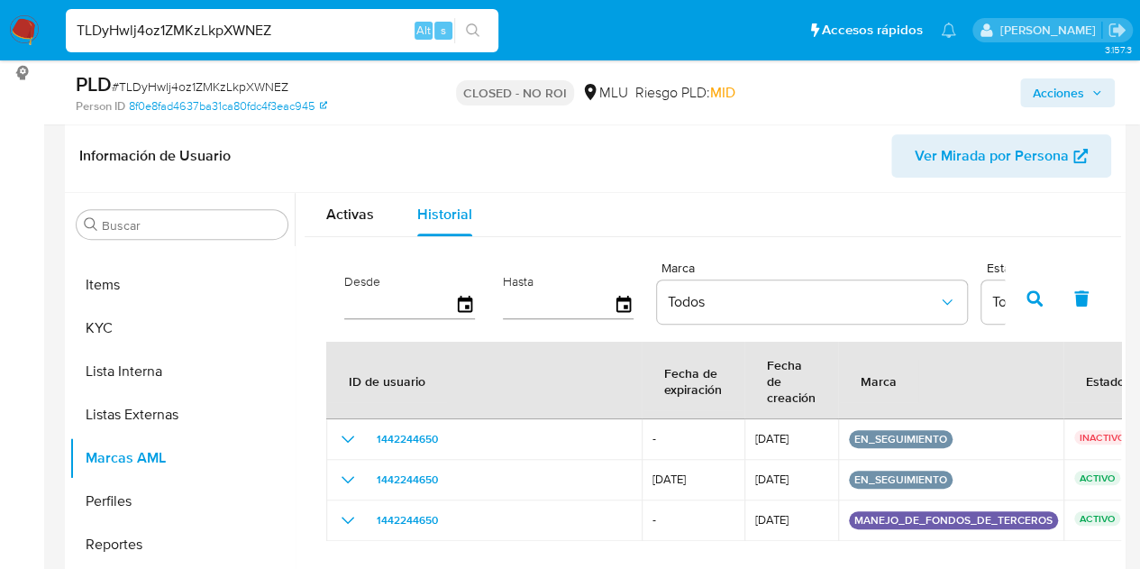
scroll to position [44, 0]
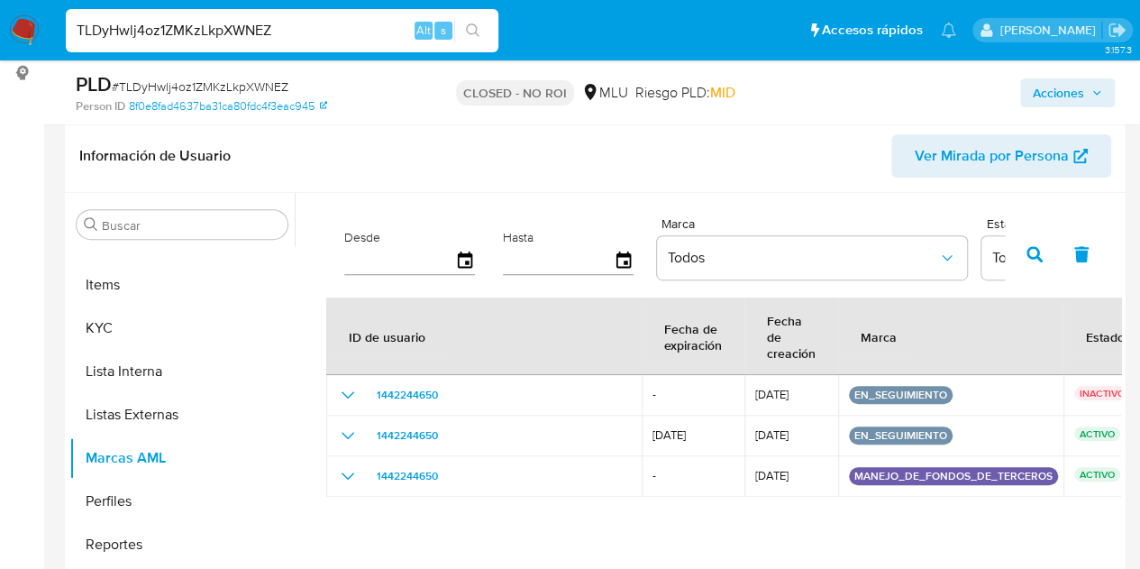
click at [732, 545] on div "ID de usuario Fecha de expiración Fecha de creación Marca Estado 1442244650 - 1…" at bounding box center [712, 463] width 773 height 333
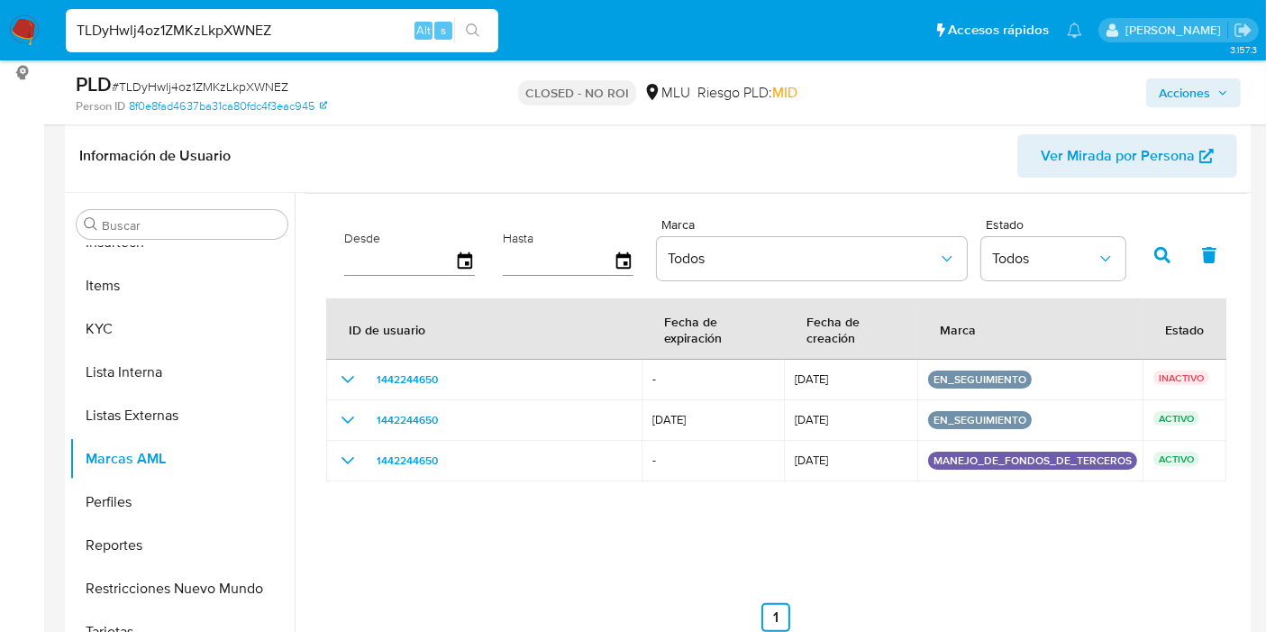
click at [278, 27] on input "TLDyHwlj4oz1ZMKzLkpXWNEZ" at bounding box center [282, 30] width 433 height 23
paste input "0tNR1fS4peXSRshTAjP7FDpr"
type input "0tNR1fS4peXSRshTAjP7FDpr"
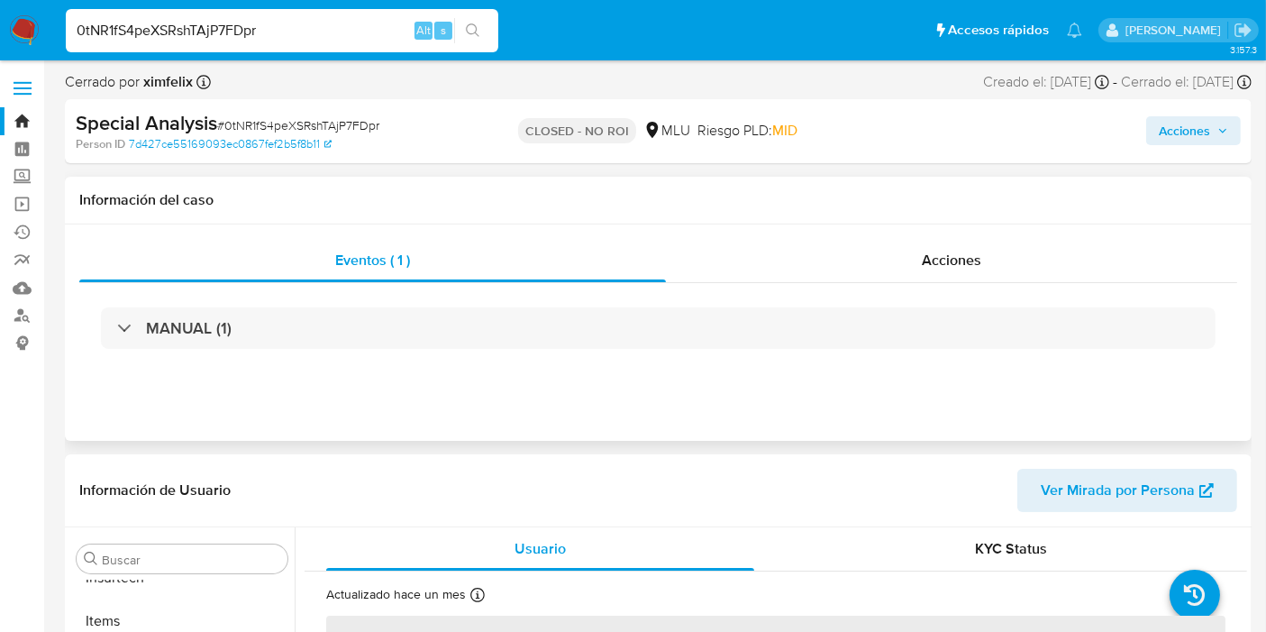
scroll to position [804, 0]
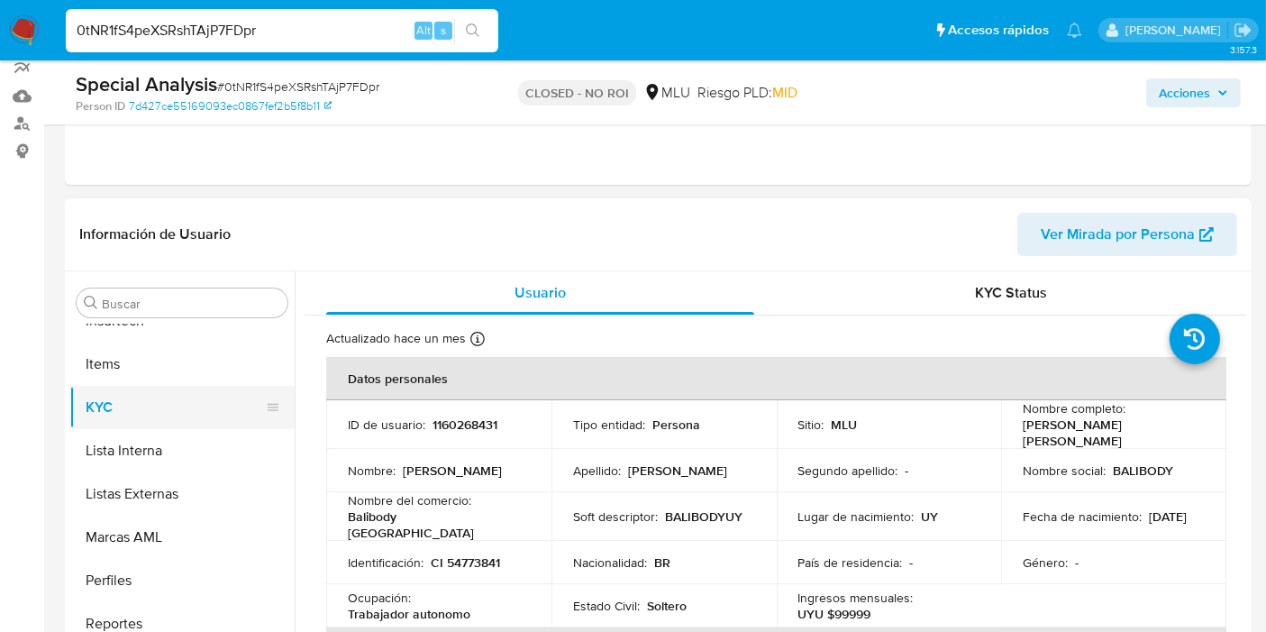
select select "10"
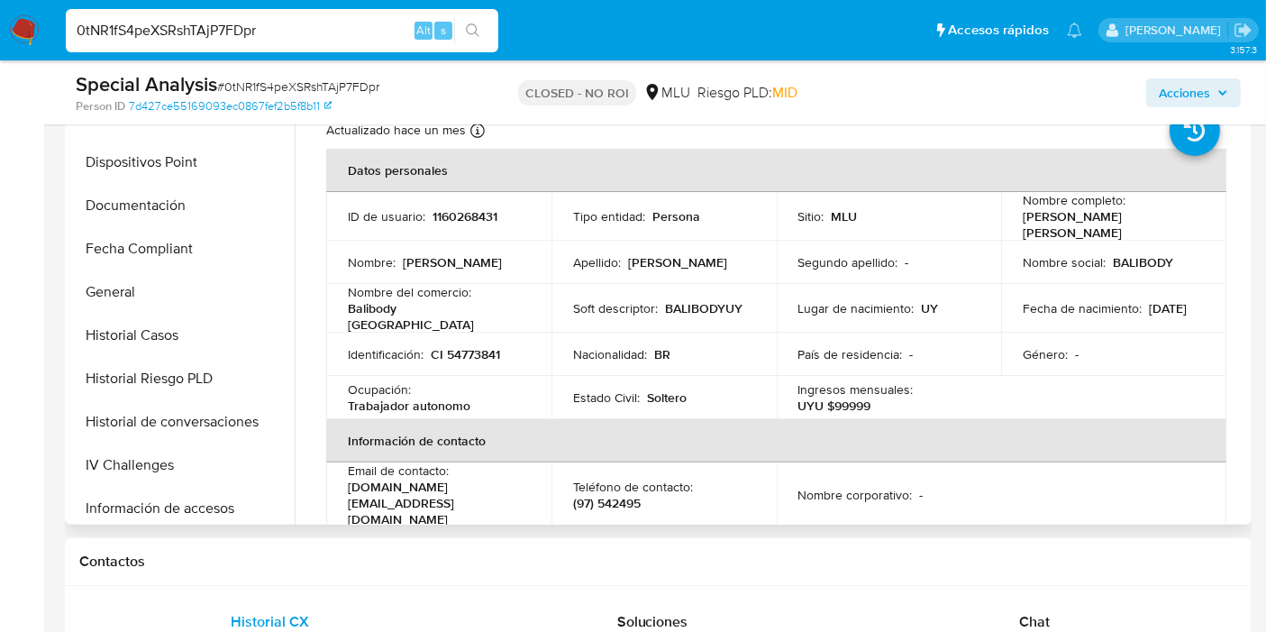
scroll to position [304, 0]
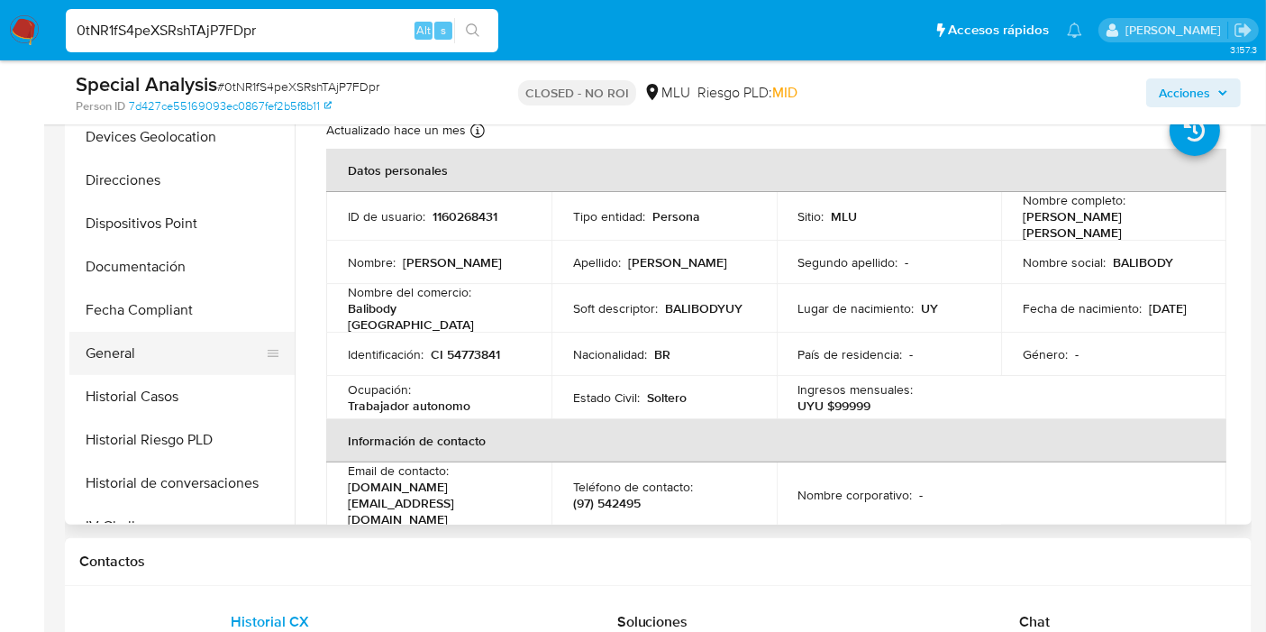
click at [165, 356] on button "General" at bounding box center [174, 353] width 211 height 43
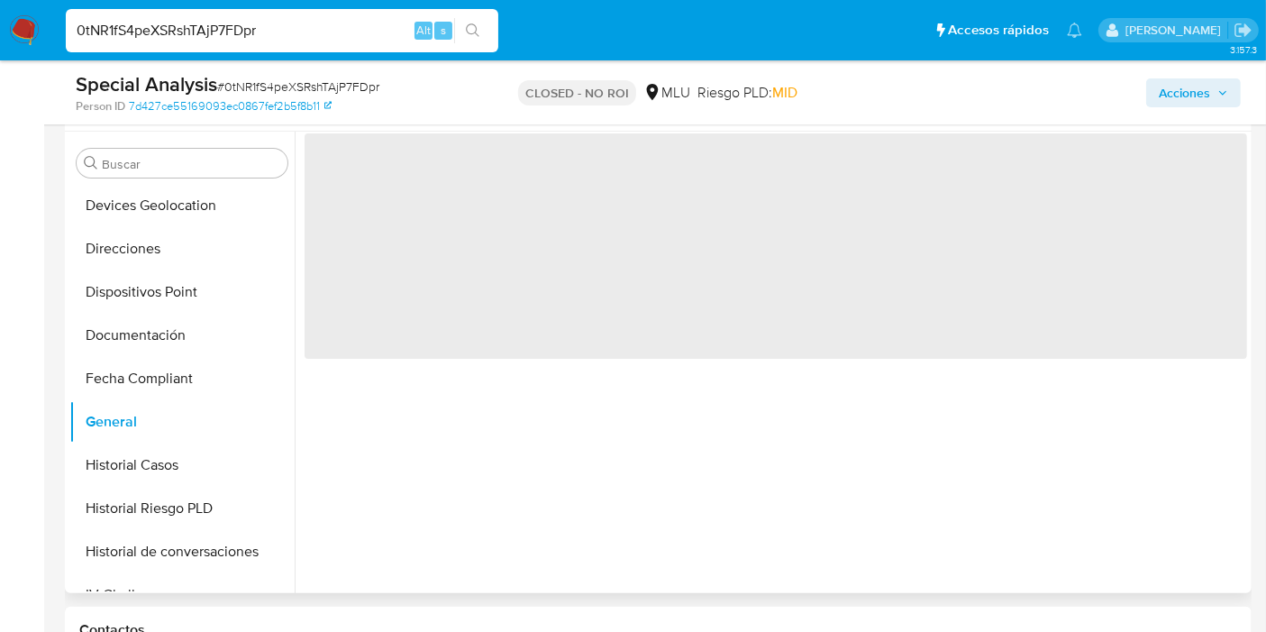
scroll to position [300, 0]
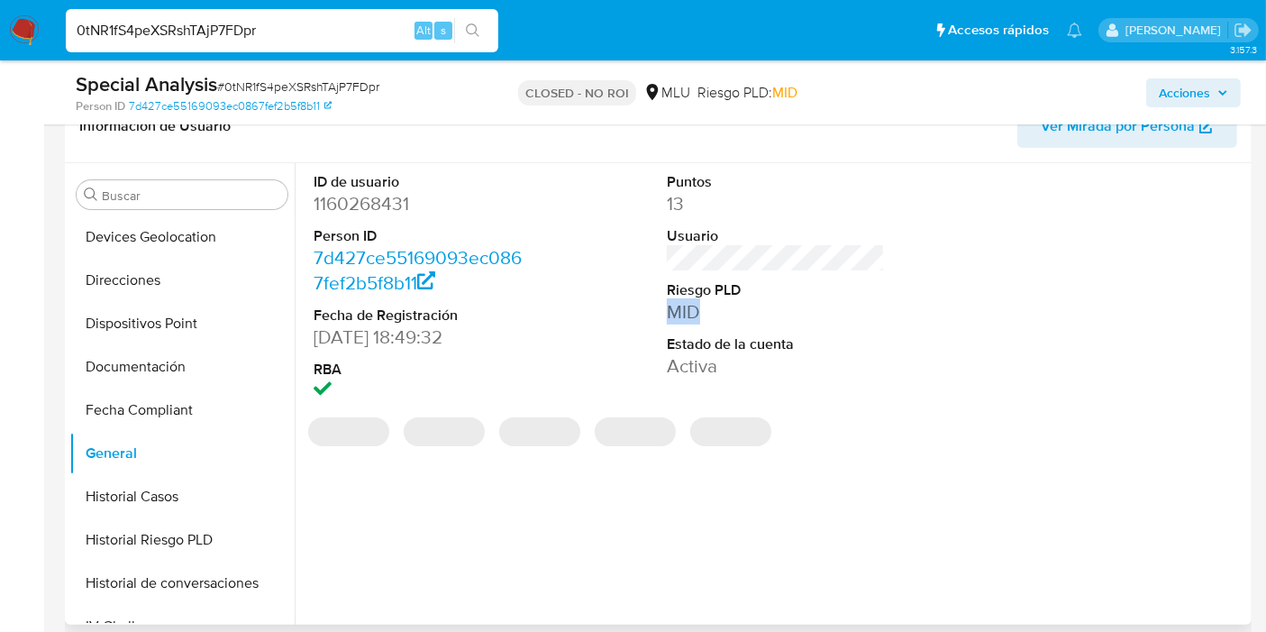
drag, startPoint x: 667, startPoint y: 317, endPoint x: 719, endPoint y: 319, distance: 52.3
click at [719, 319] on dd "MID" at bounding box center [776, 311] width 218 height 25
click at [719, 317] on dd "MID" at bounding box center [776, 311] width 218 height 25
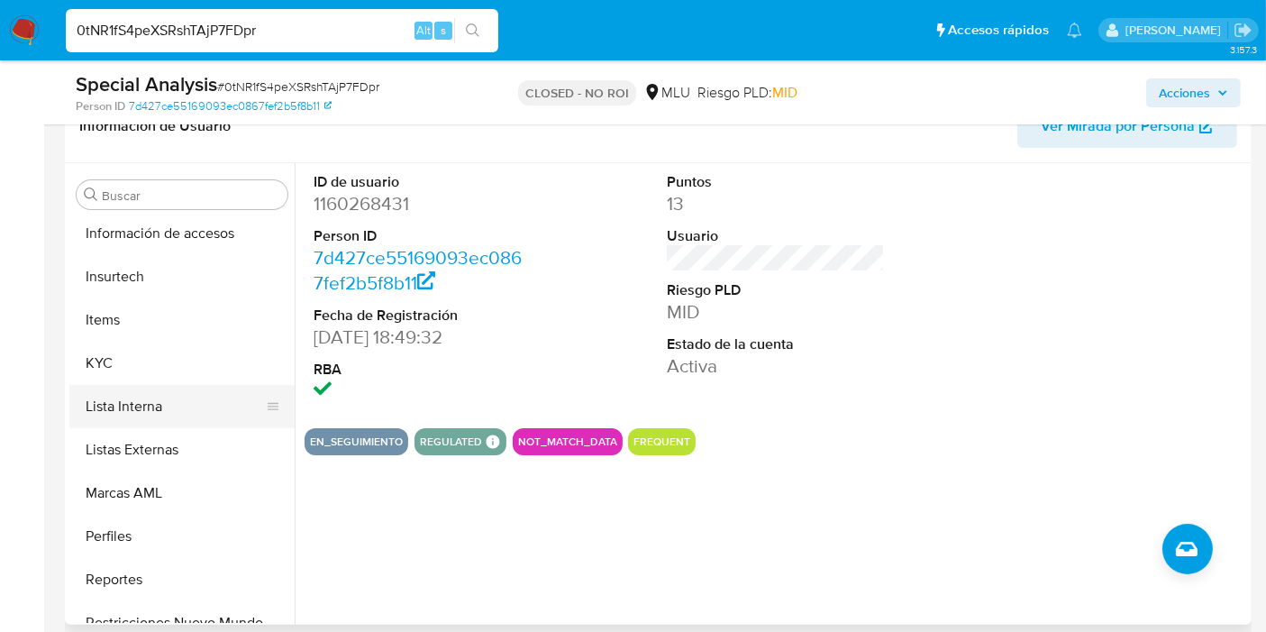
scroll to position [804, 0]
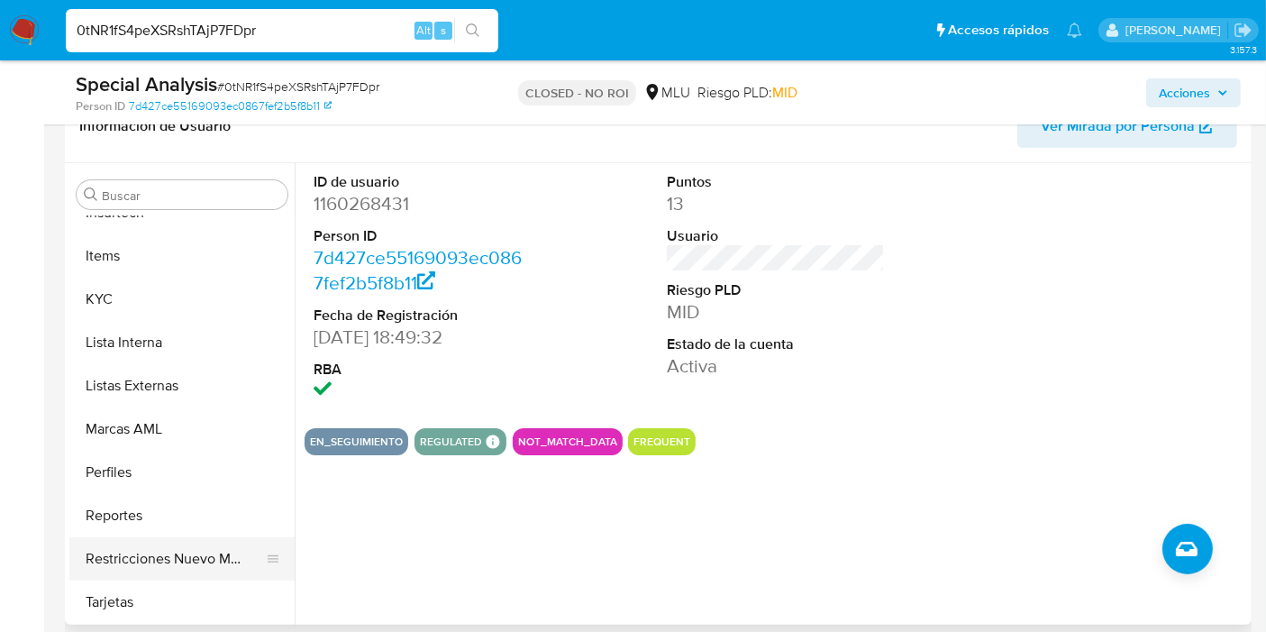
click at [190, 542] on button "Restricciones Nuevo Mundo" at bounding box center [174, 558] width 211 height 43
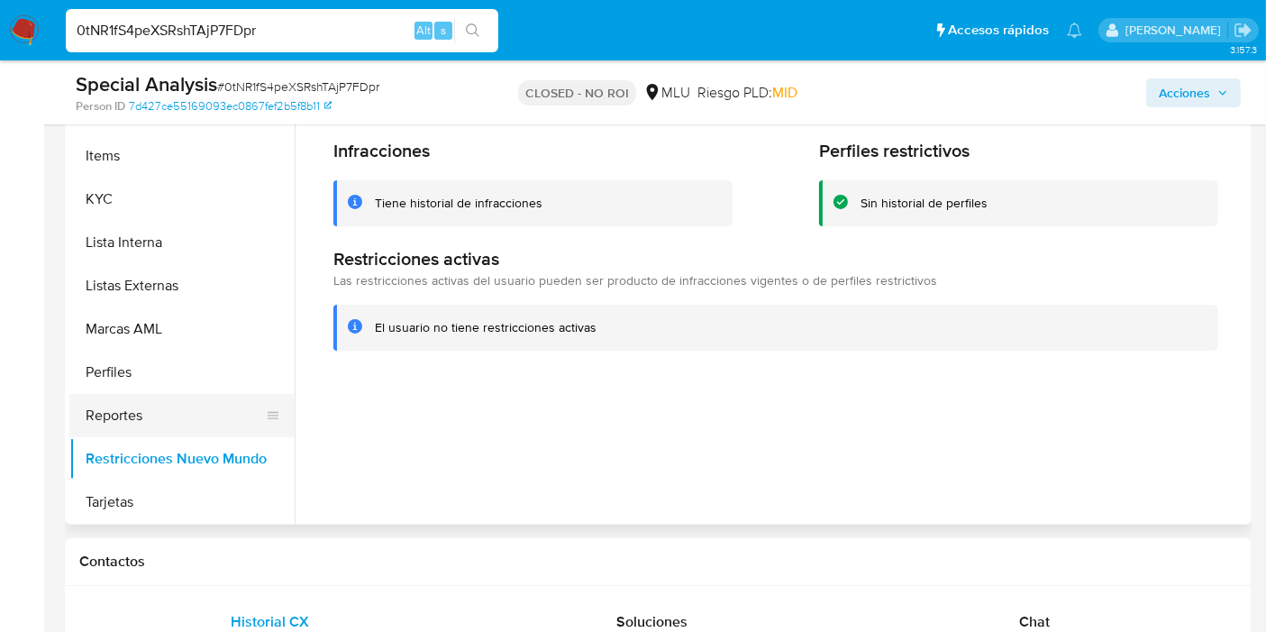
click at [138, 396] on button "Reportes" at bounding box center [174, 415] width 211 height 43
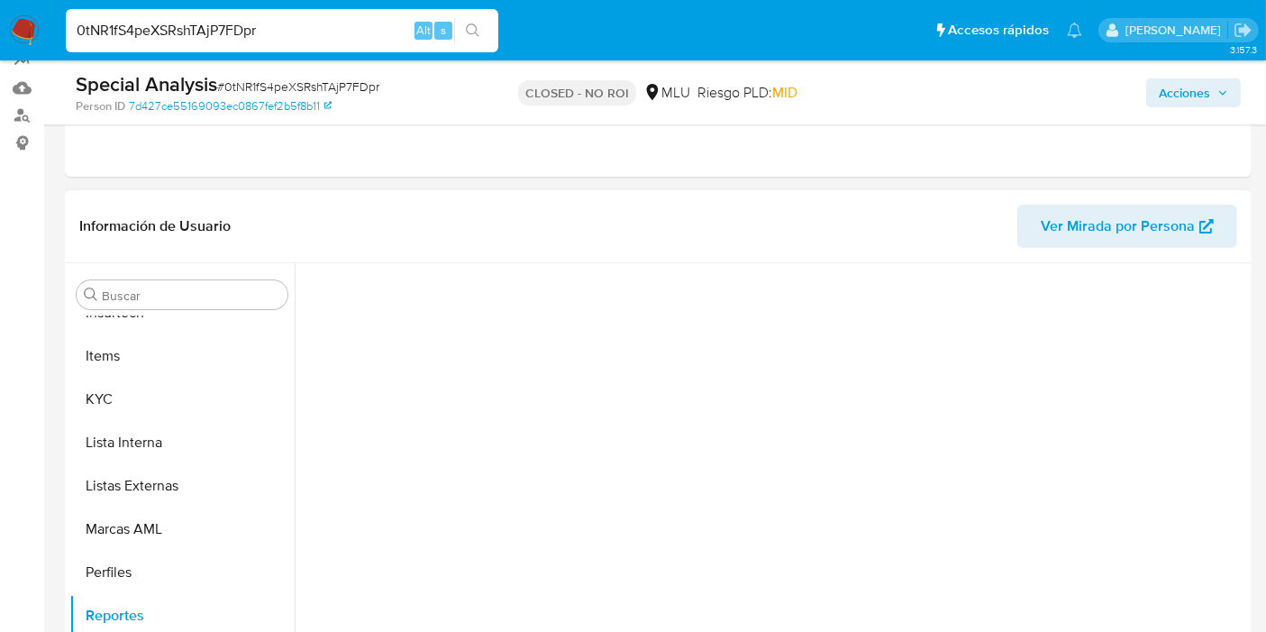
scroll to position [300, 0]
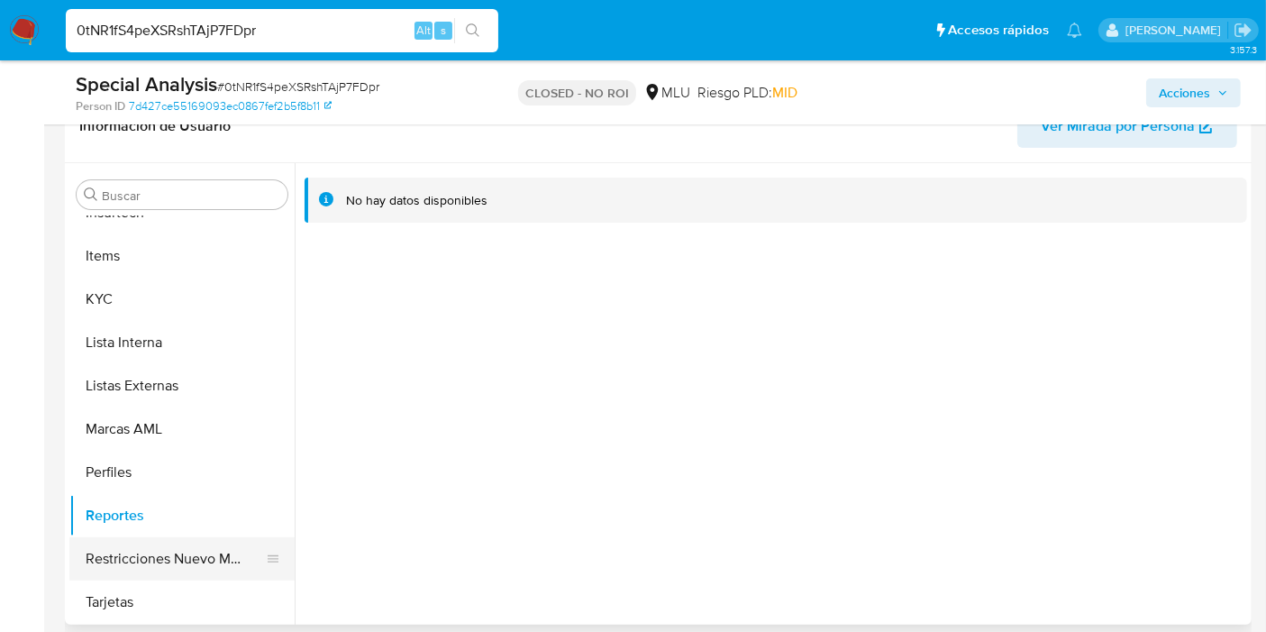
drag, startPoint x: 196, startPoint y: 542, endPoint x: 214, endPoint y: 544, distance: 18.2
click at [196, 542] on button "Restricciones Nuevo Mundo" at bounding box center [174, 558] width 211 height 43
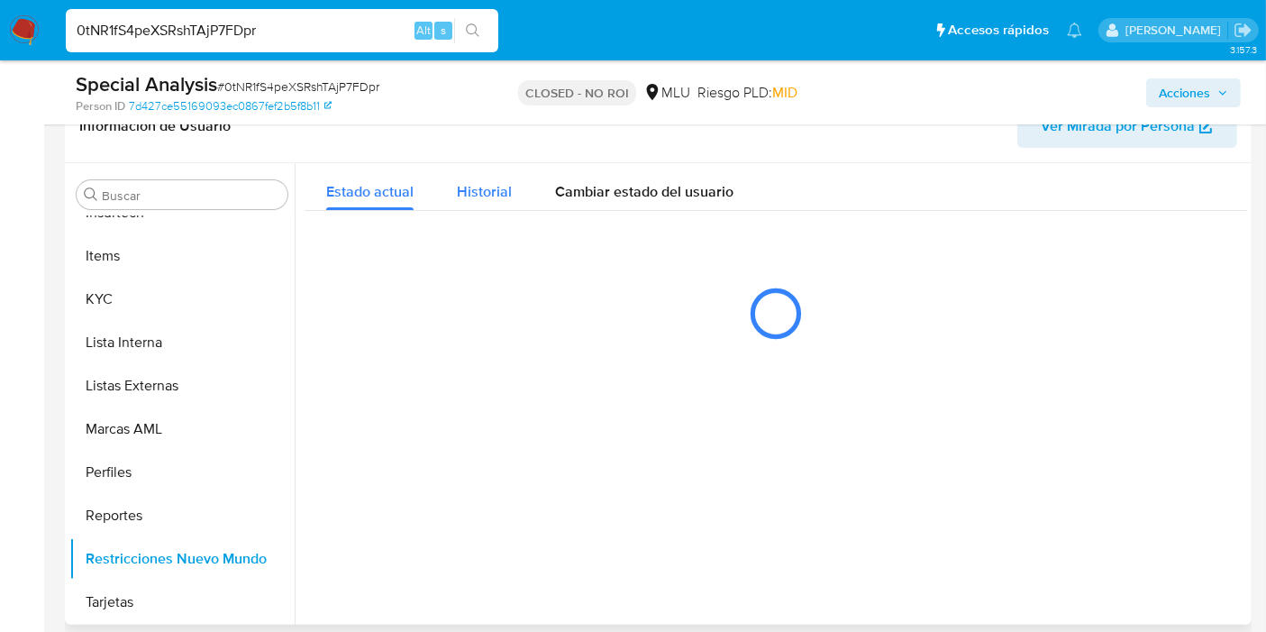
click at [491, 181] on span "Historial" at bounding box center [484, 191] width 55 height 21
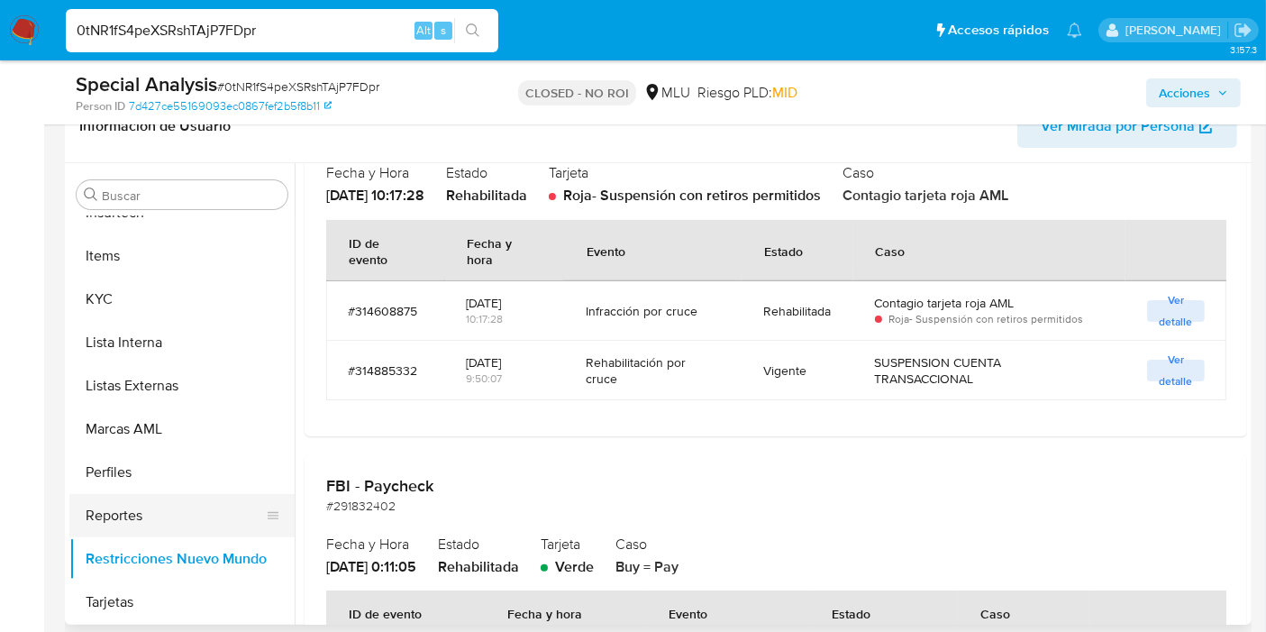
scroll to position [705, 0]
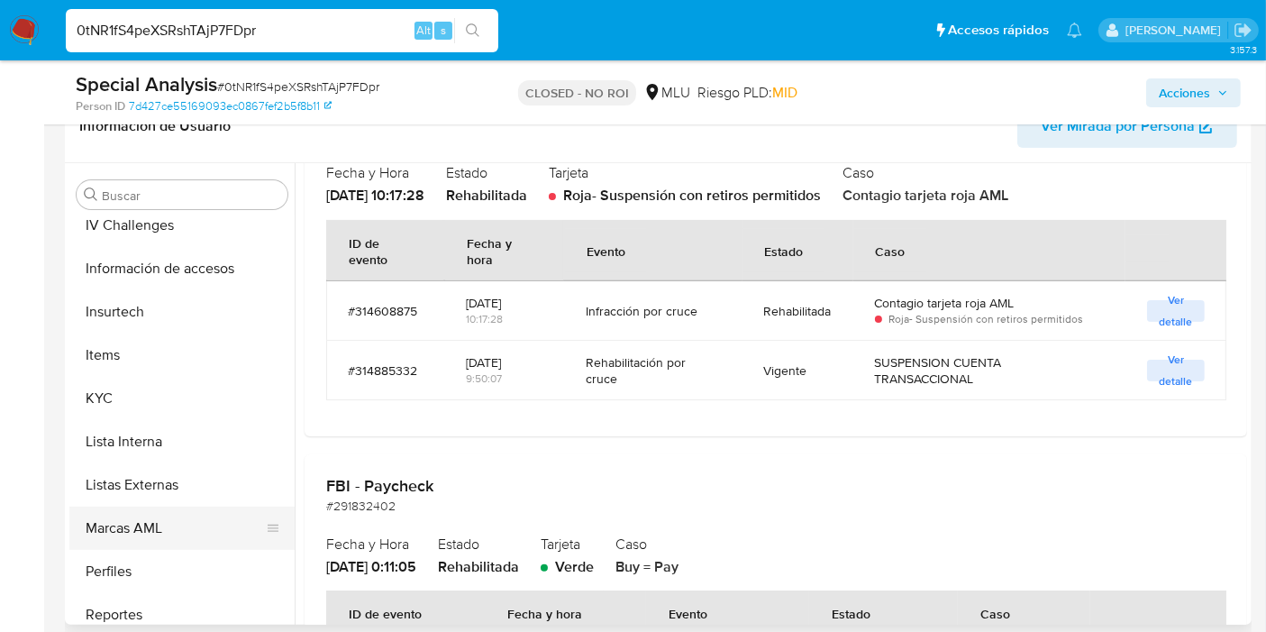
click at [157, 517] on button "Marcas AML" at bounding box center [174, 527] width 211 height 43
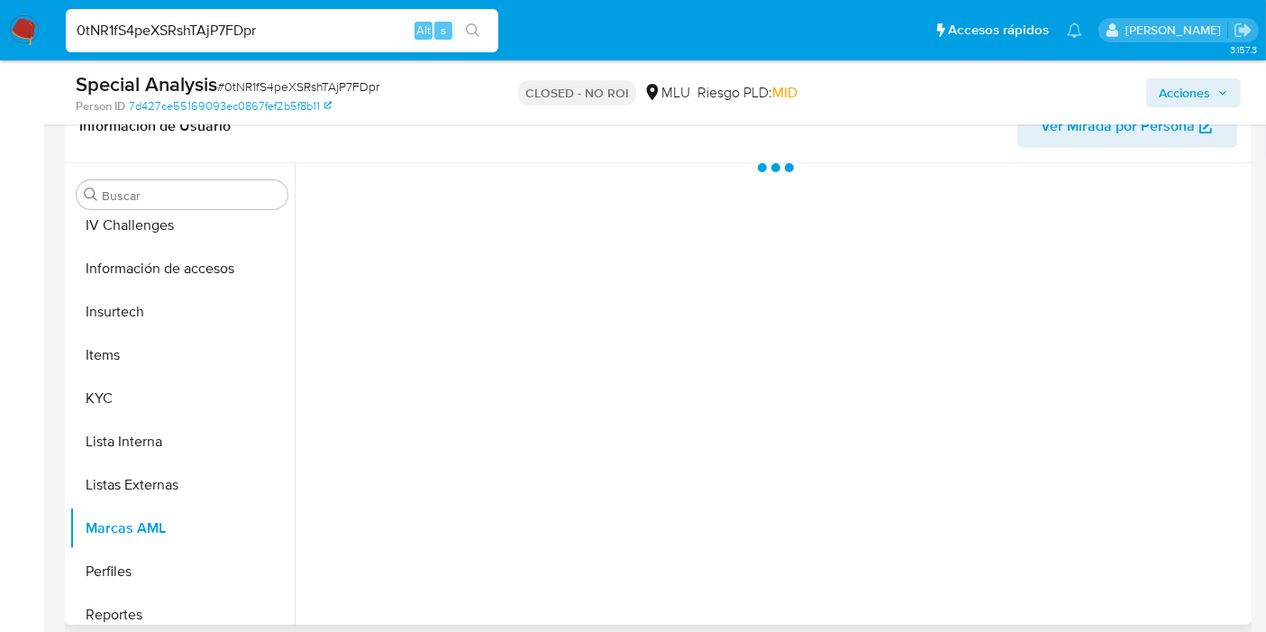
scroll to position [0, 0]
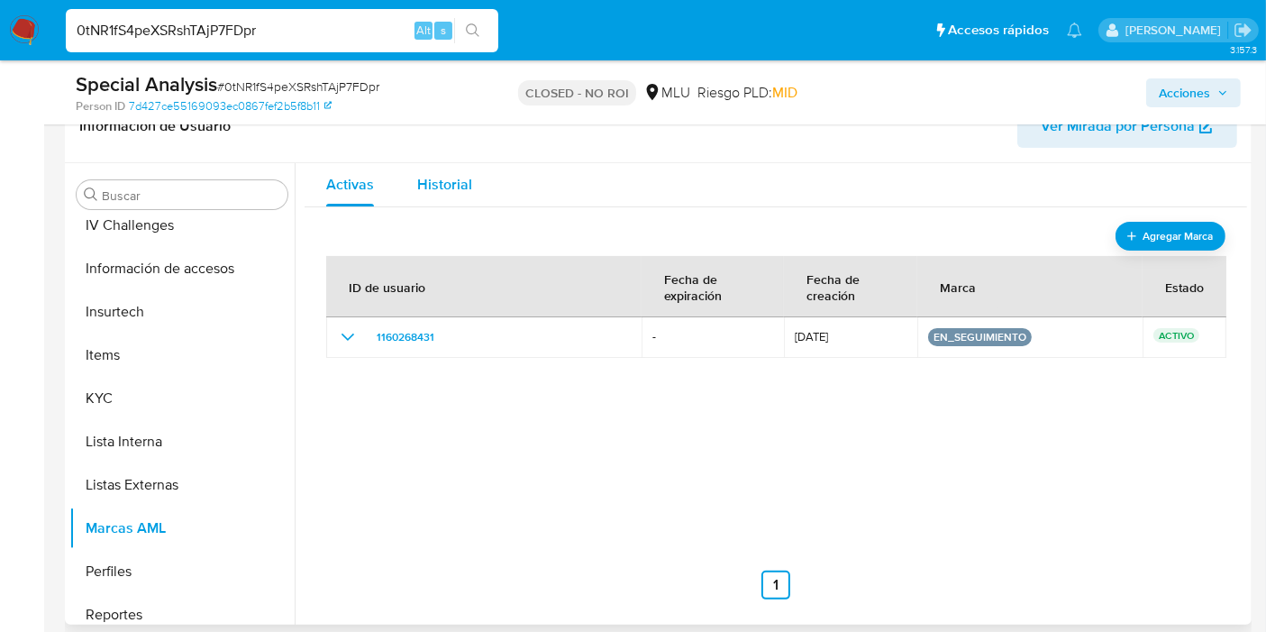
click at [418, 171] on div "Historial" at bounding box center [444, 184] width 55 height 43
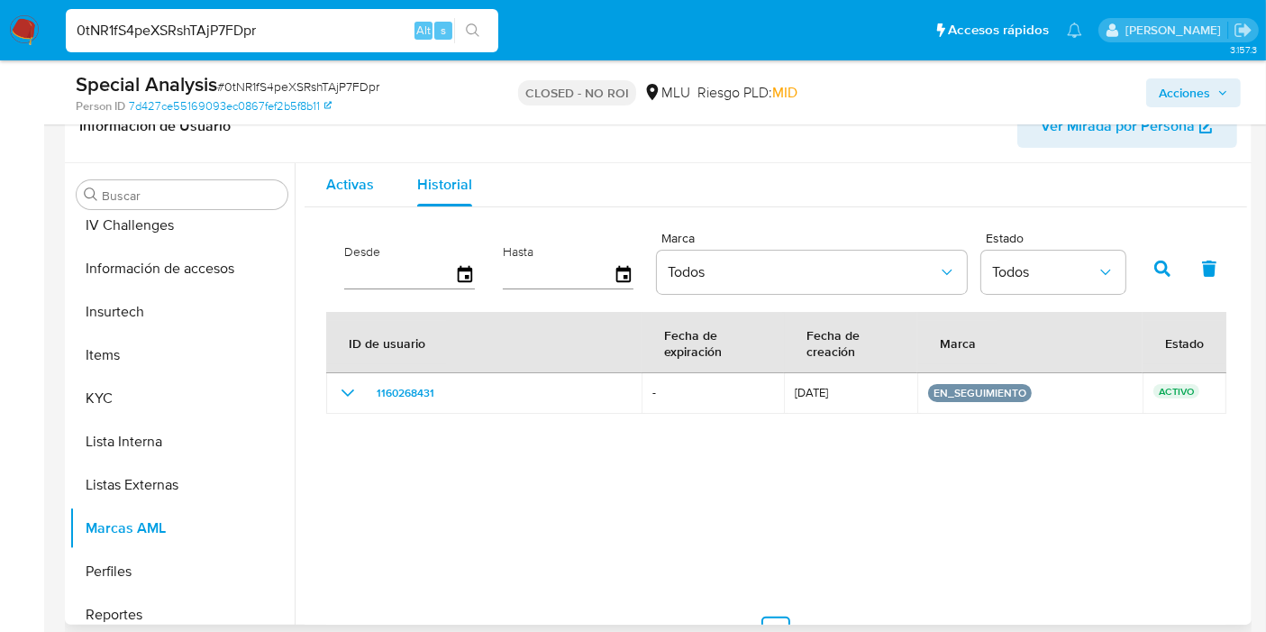
click at [332, 188] on span "Activas" at bounding box center [350, 184] width 48 height 21
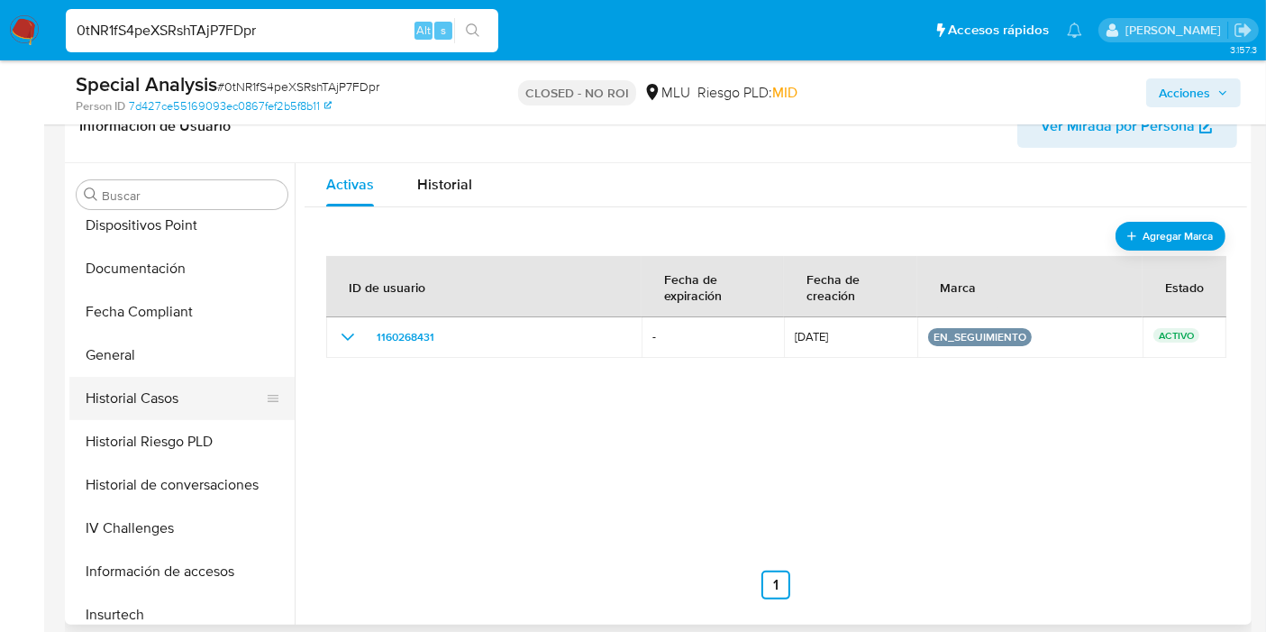
scroll to position [404, 0]
click at [157, 410] on button "Historial Casos" at bounding box center [174, 396] width 211 height 43
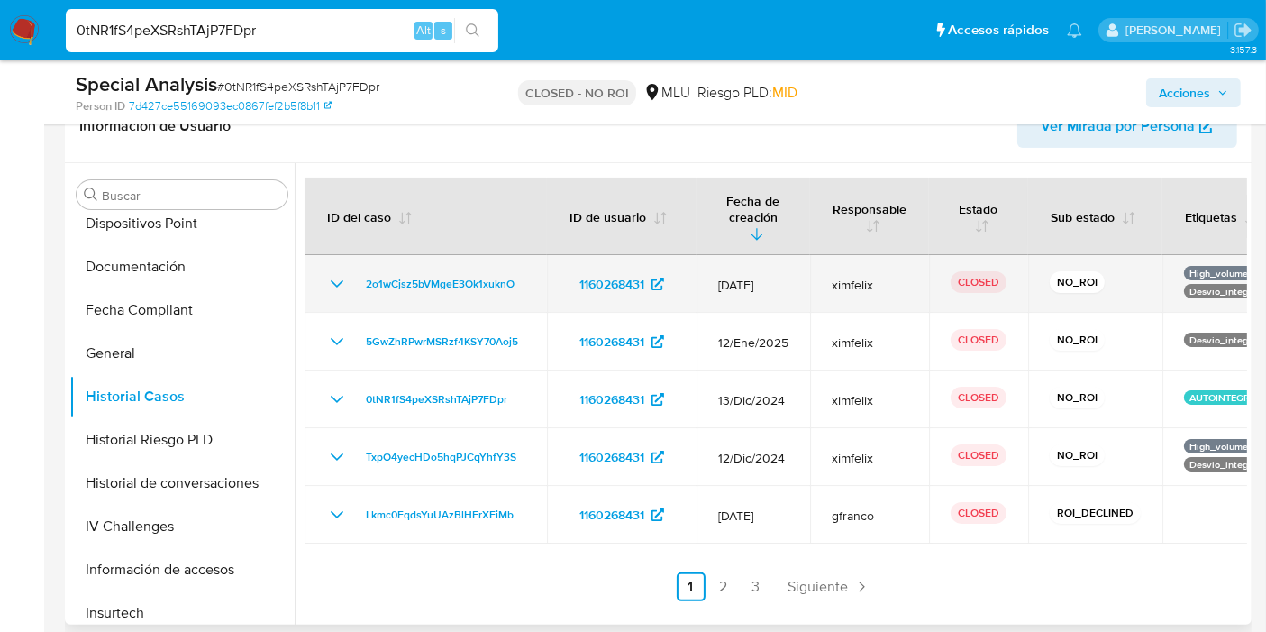
click at [332, 273] on icon "Mostrar/Ocultar" at bounding box center [337, 284] width 22 height 22
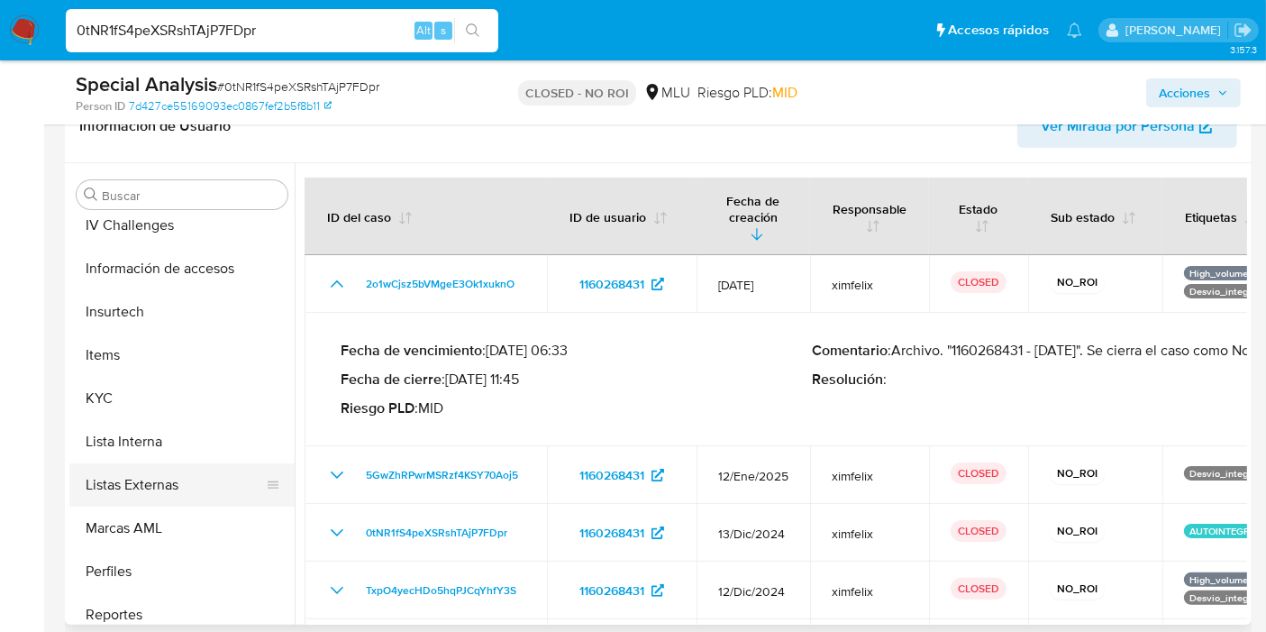
scroll to position [804, 0]
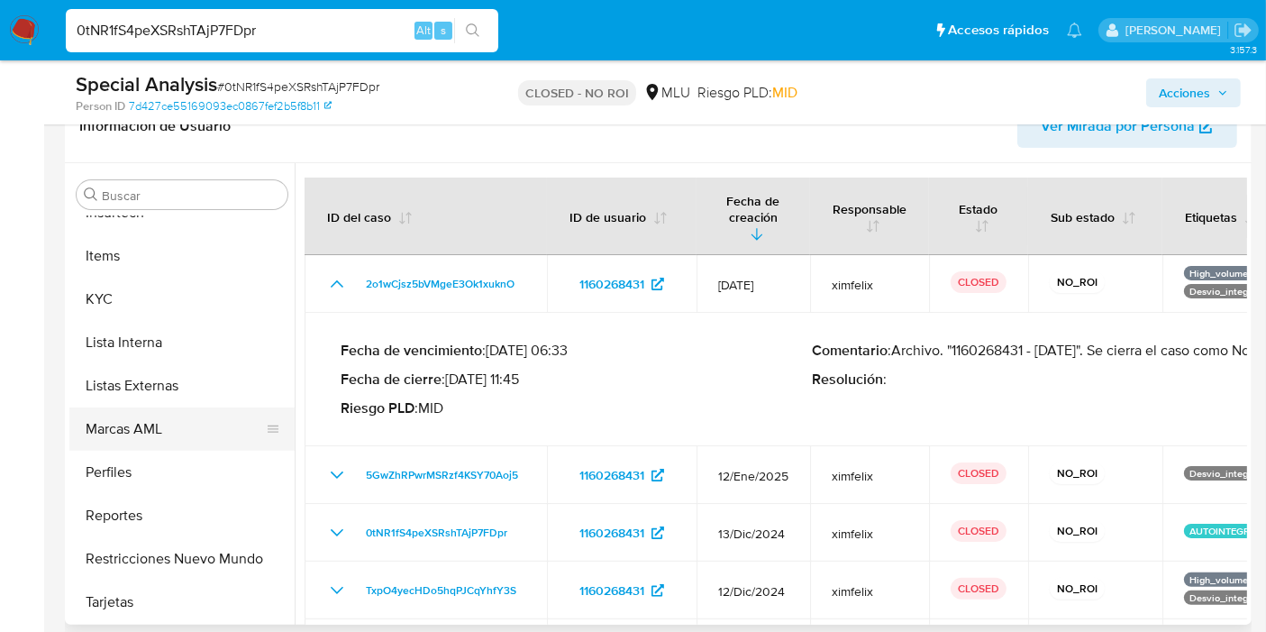
click at [194, 415] on button "Marcas AML" at bounding box center [174, 428] width 211 height 43
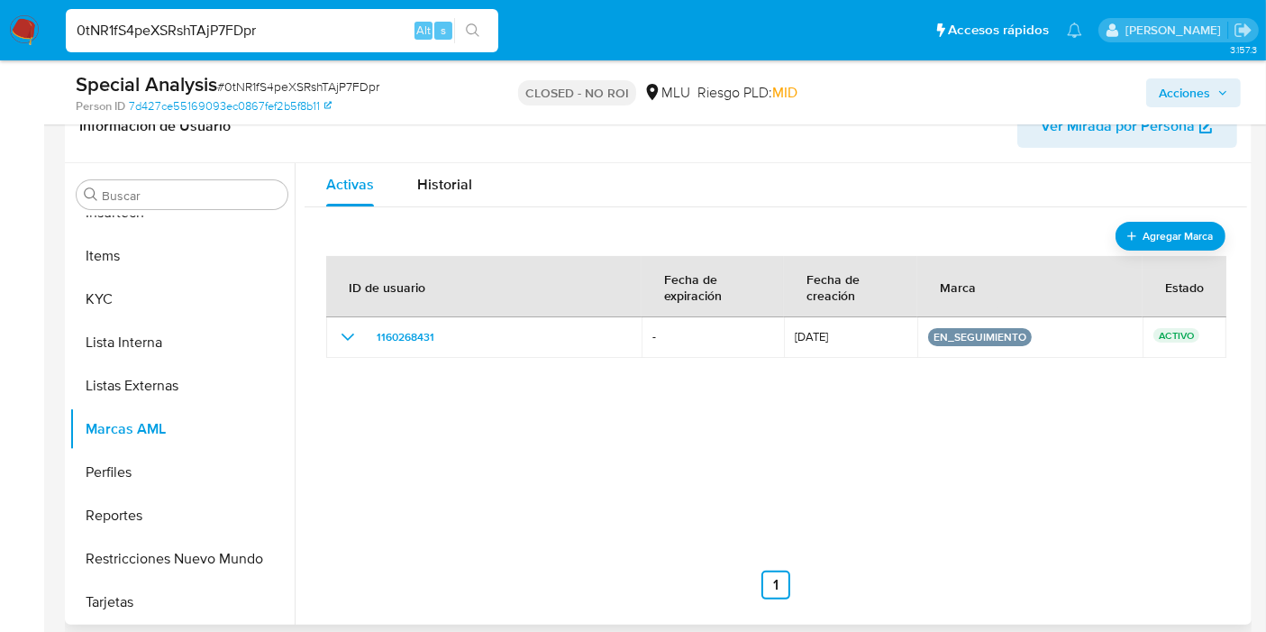
click at [502, 467] on div "ID de usuario Fecha de expiración Fecha de creación Marca Estado 1160268431 - 2…" at bounding box center [775, 419] width 899 height 360
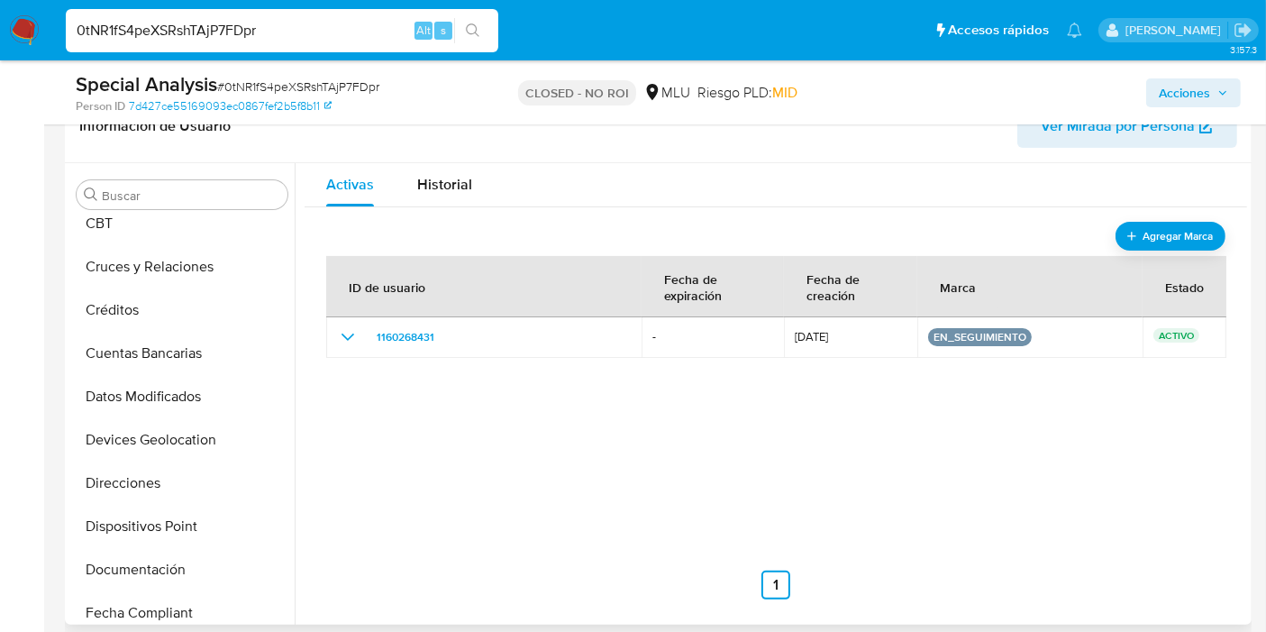
scroll to position [300, 0]
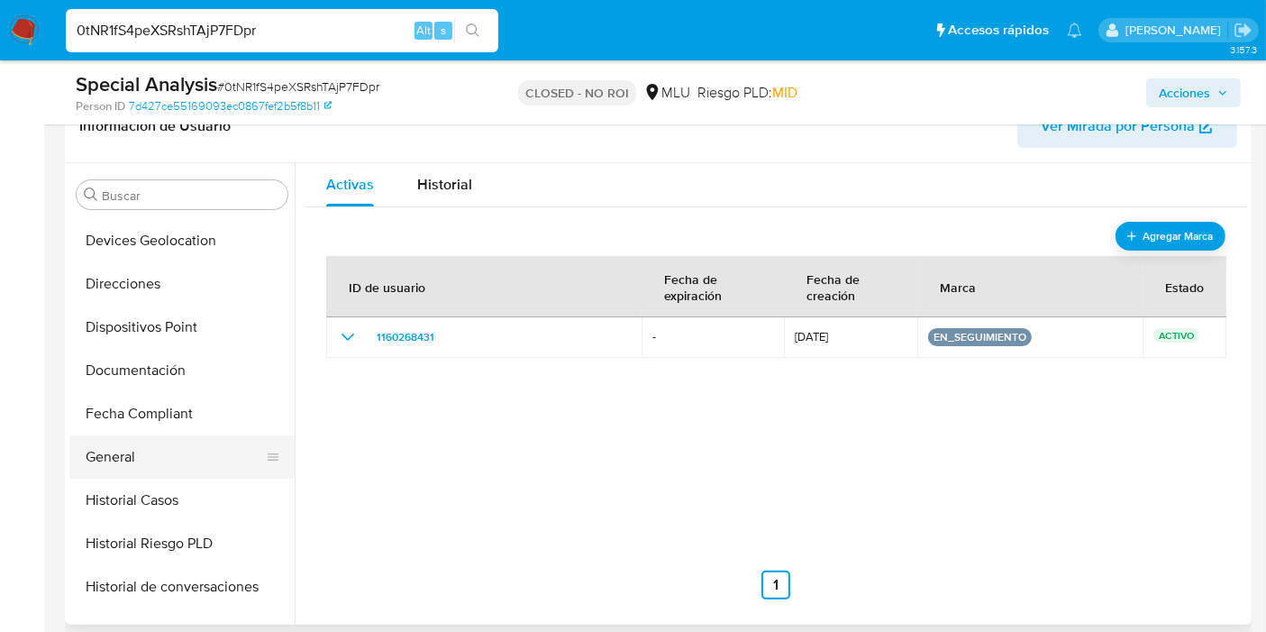
click at [157, 452] on button "General" at bounding box center [174, 456] width 211 height 43
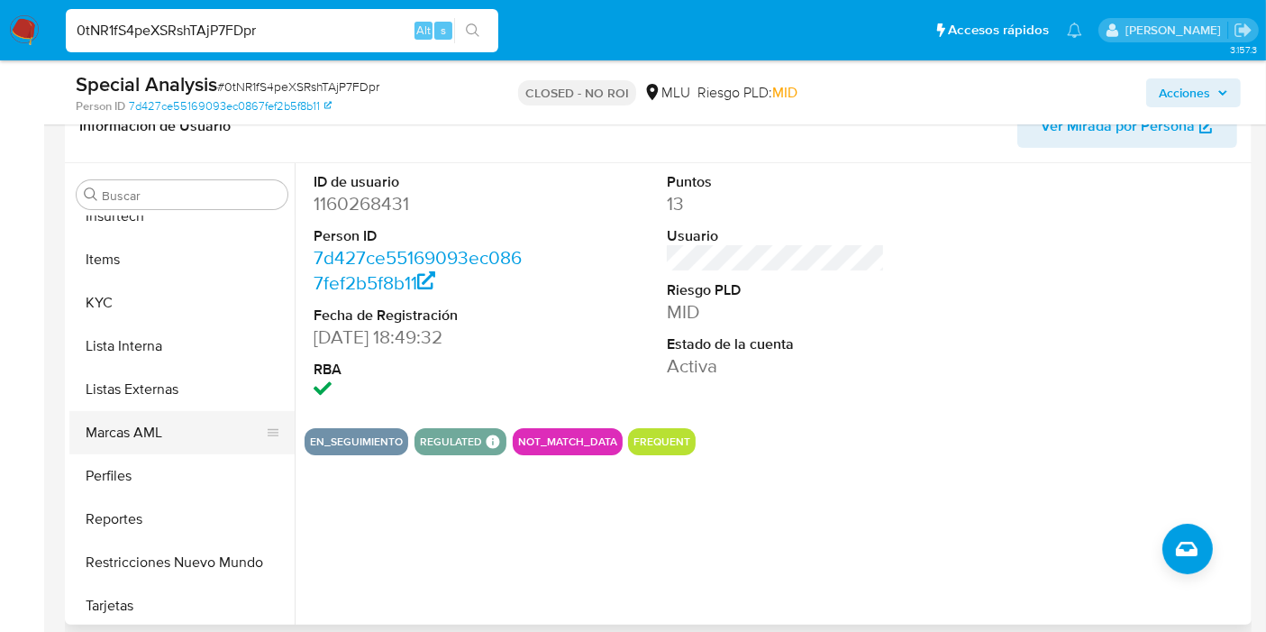
scroll to position [804, 0]
click at [187, 421] on button "Marcas AML" at bounding box center [174, 428] width 211 height 43
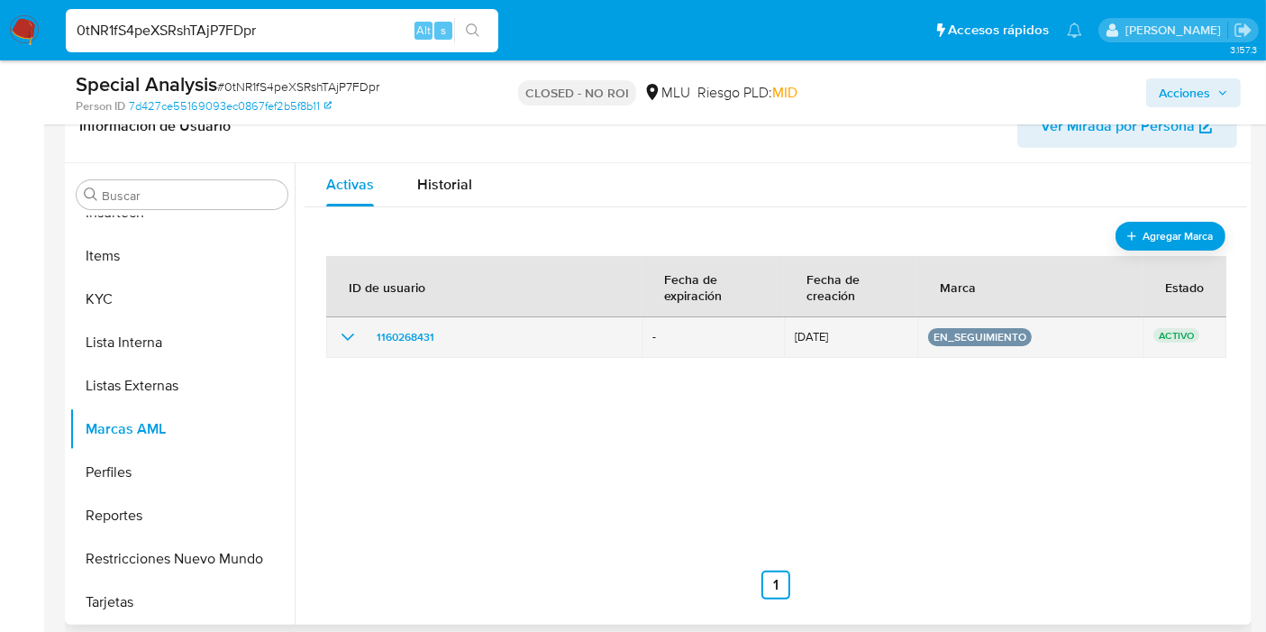
drag, startPoint x: 789, startPoint y: 342, endPoint x: 844, endPoint y: 338, distance: 55.1
click at [844, 338] on td "23/01/2025" at bounding box center [850, 337] width 133 height 41
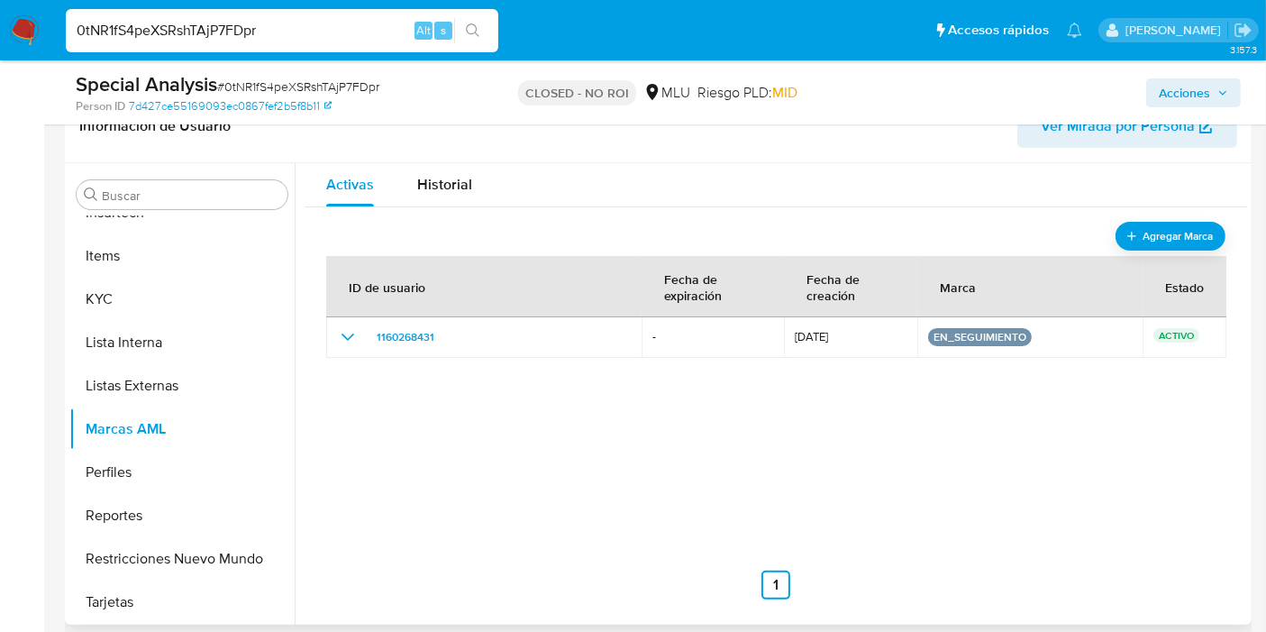
click at [870, 386] on div "ID de usuario Fecha de expiración Fecha de creación Marca Estado 1160268431 - 2…" at bounding box center [775, 419] width 899 height 360
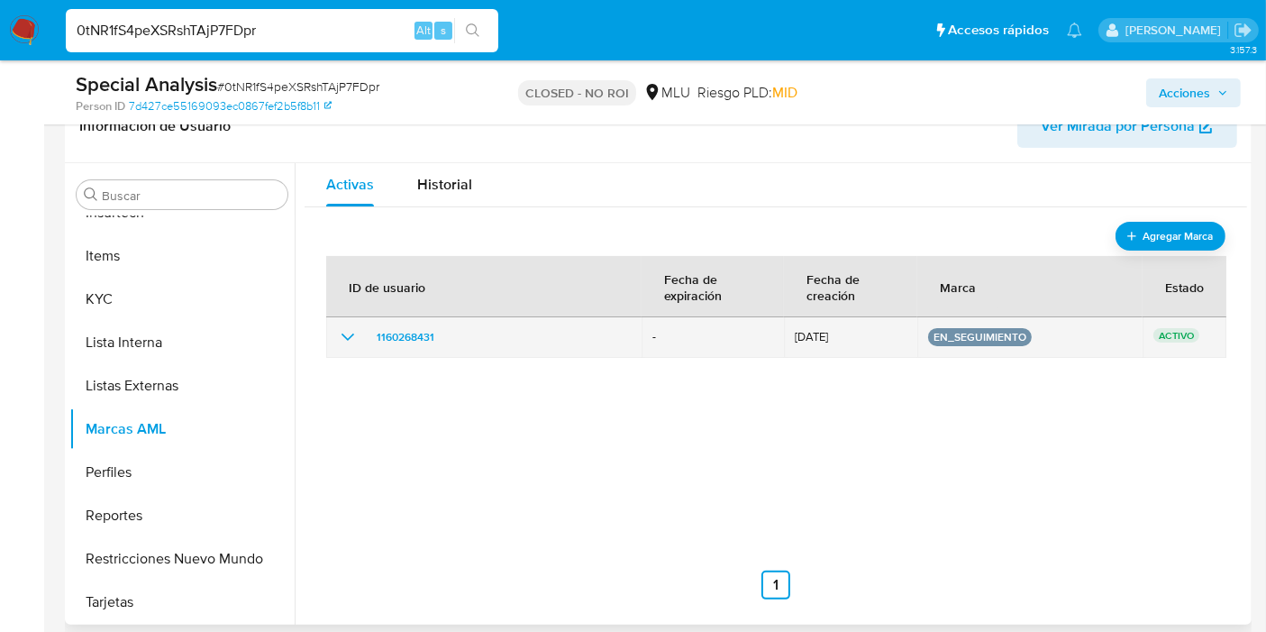
click at [348, 340] on icon "show_hidden_detail_by_id_1160268431" at bounding box center [348, 337] width 22 height 22
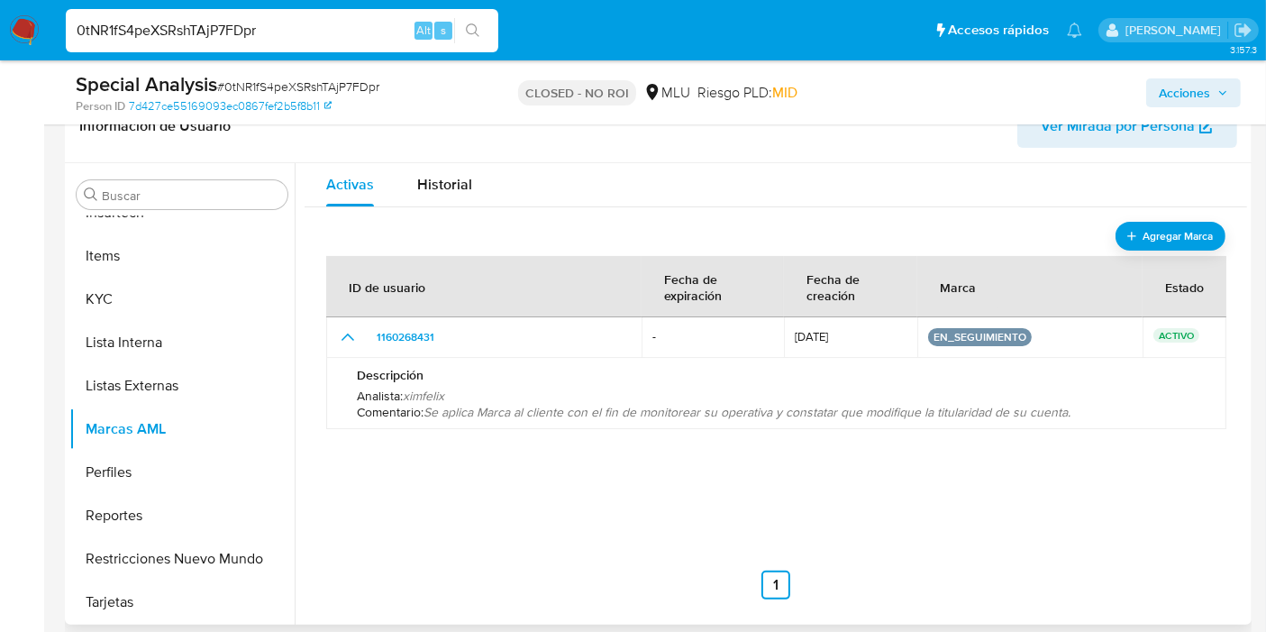
drag, startPoint x: 507, startPoint y: 415, endPoint x: 1047, endPoint y: 415, distance: 539.8
click at [1047, 415] on span "Se aplica Marca al cliente con el fin de monitorear su operativa y constatar qu…" at bounding box center [747, 412] width 647 height 18
click at [1070, 446] on div "ID de usuario Fecha de expiración Fecha de creación Marca Estado 1160268431 - 2…" at bounding box center [775, 419] width 899 height 360
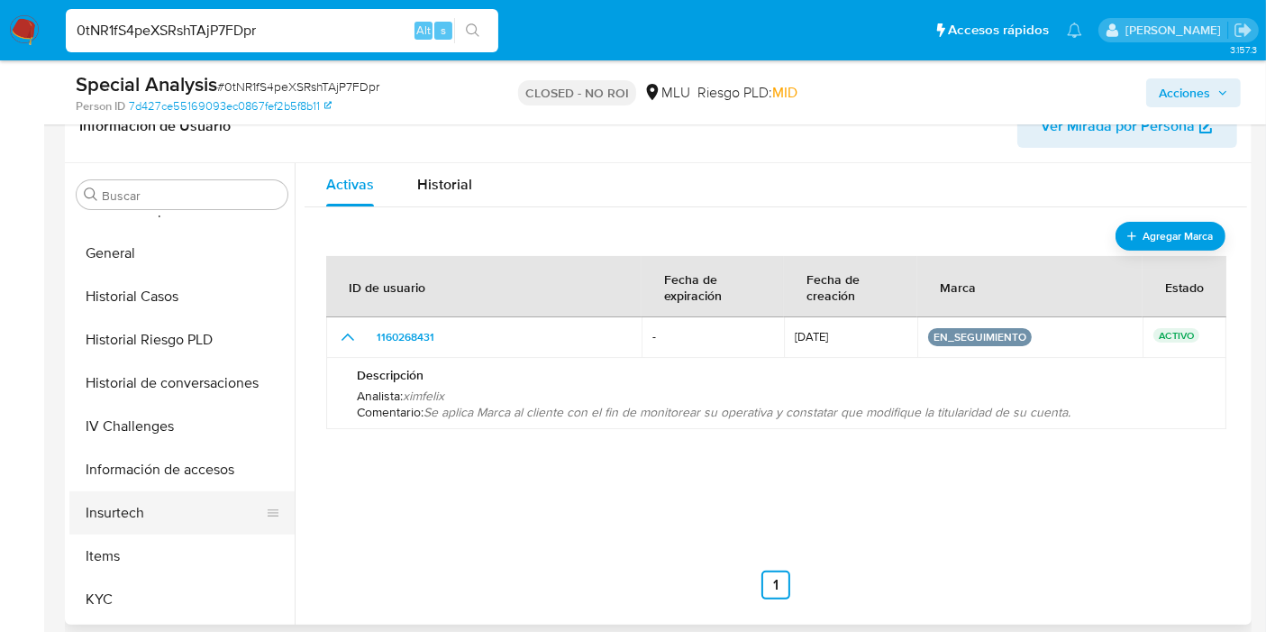
scroll to position [404, 0]
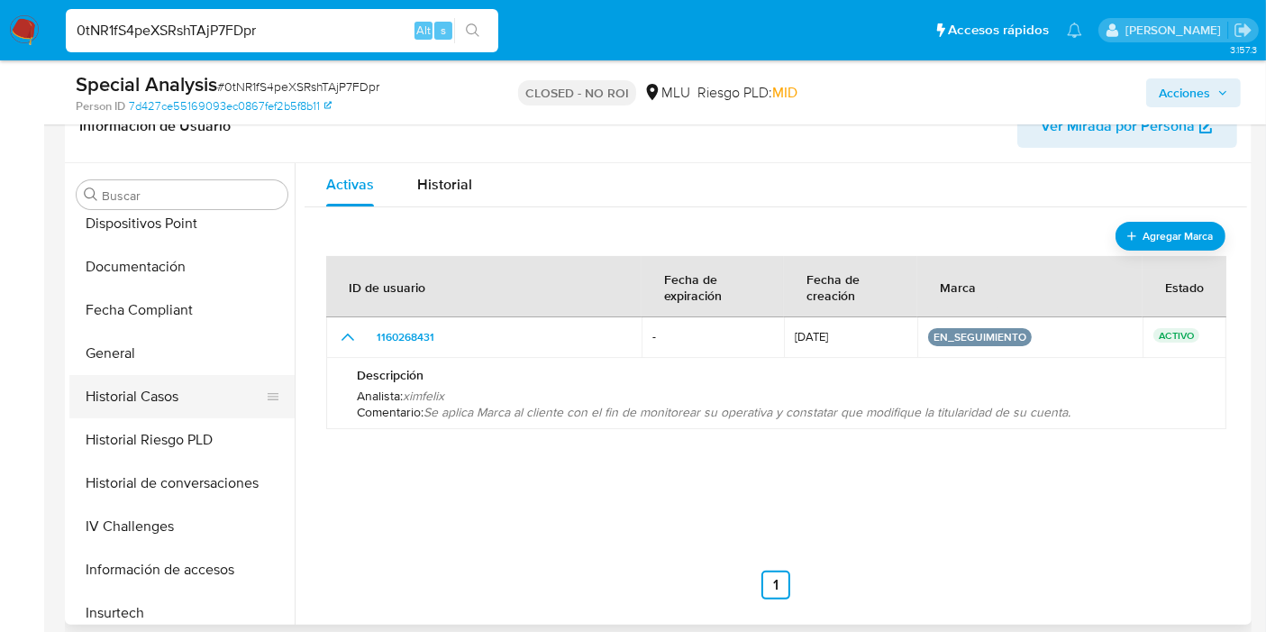
click at [184, 400] on button "Historial Casos" at bounding box center [174, 396] width 211 height 43
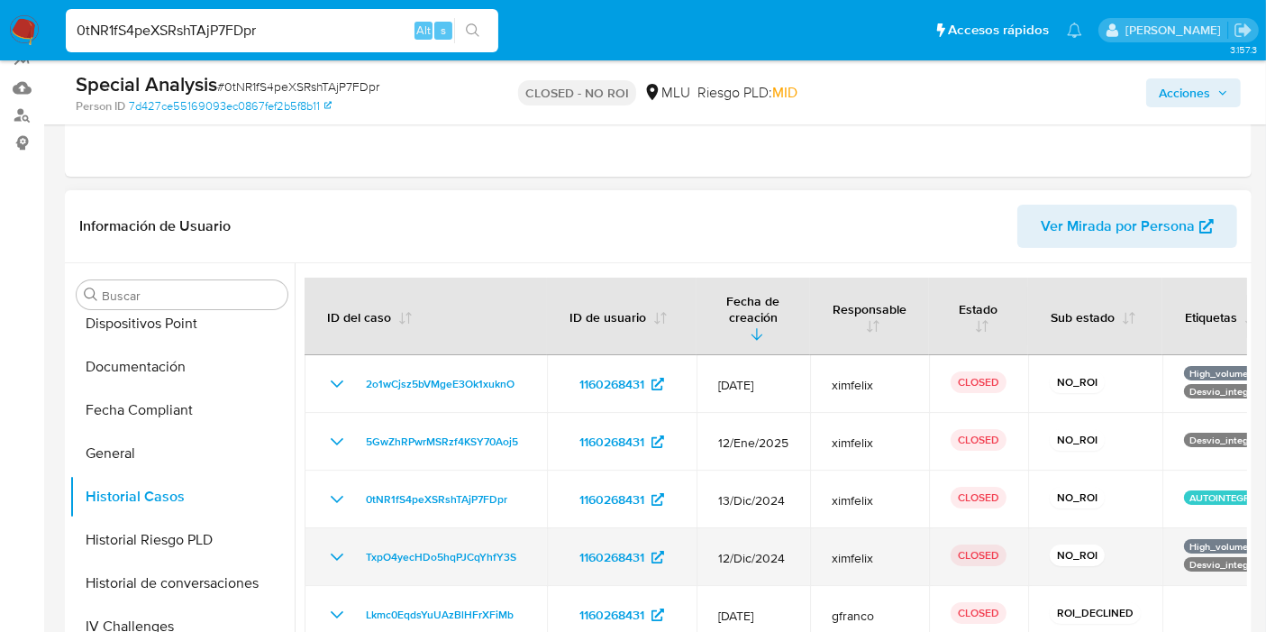
scroll to position [300, 0]
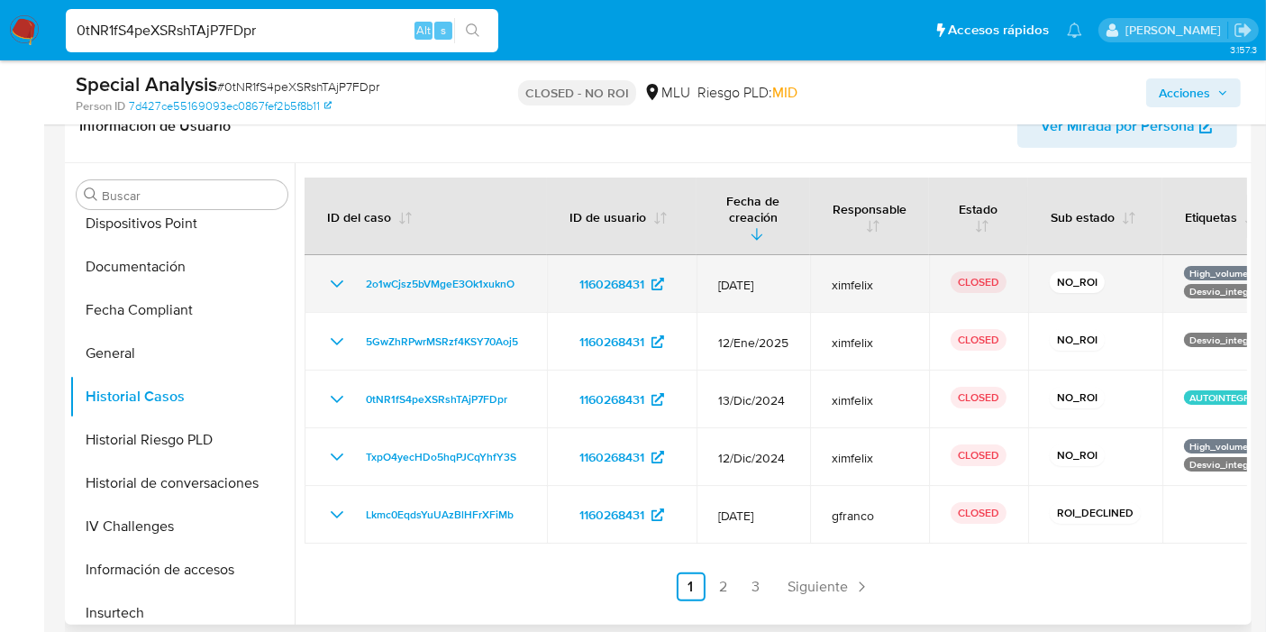
click at [330, 273] on icon "Mostrar/Ocultar" at bounding box center [337, 284] width 22 height 22
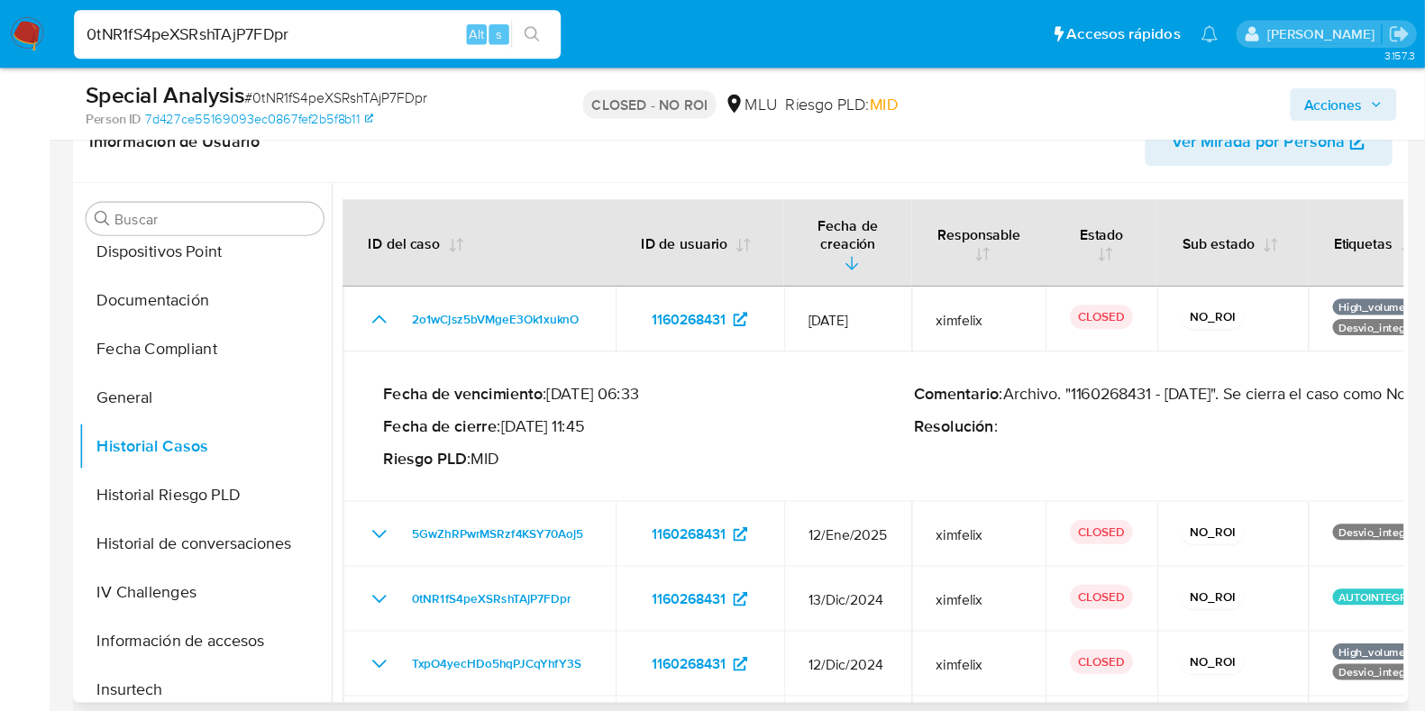
scroll to position [404, 0]
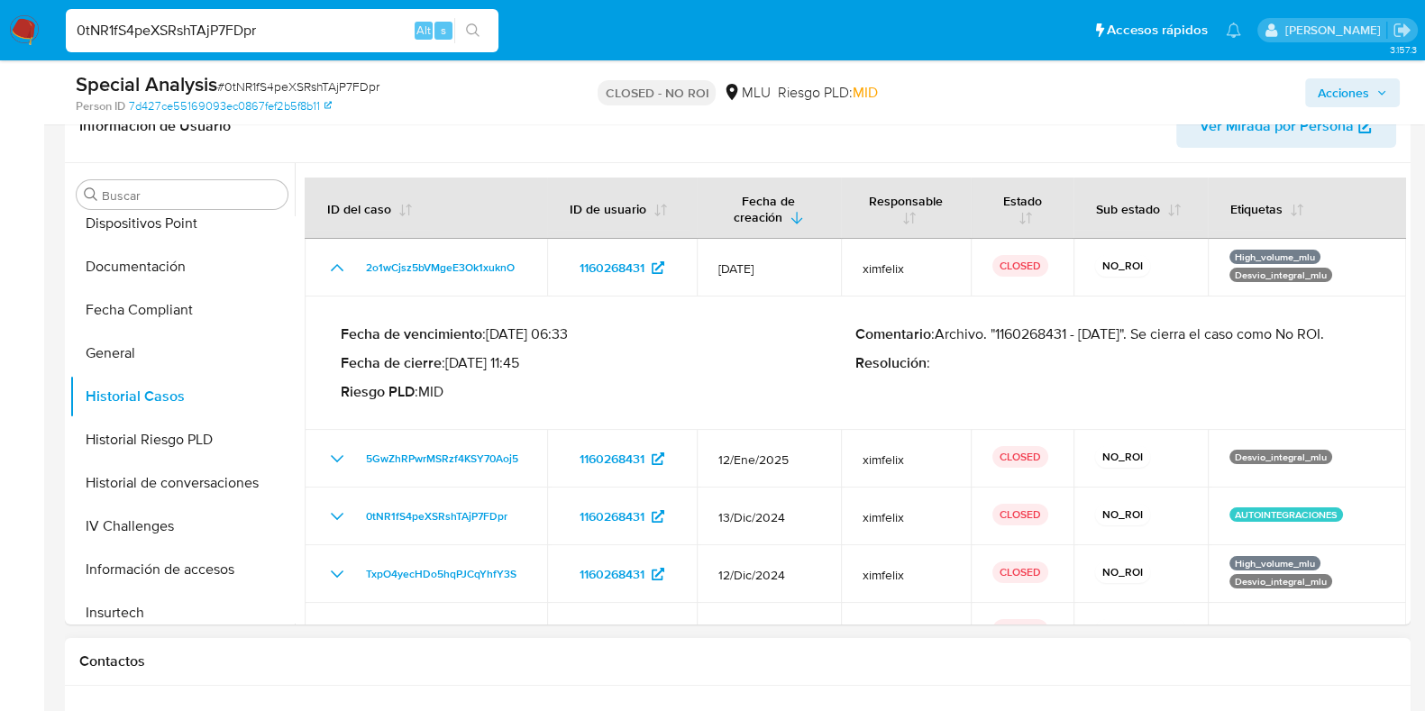
click at [752, 568] on h1 "Contactos" at bounding box center [737, 661] width 1316 height 18
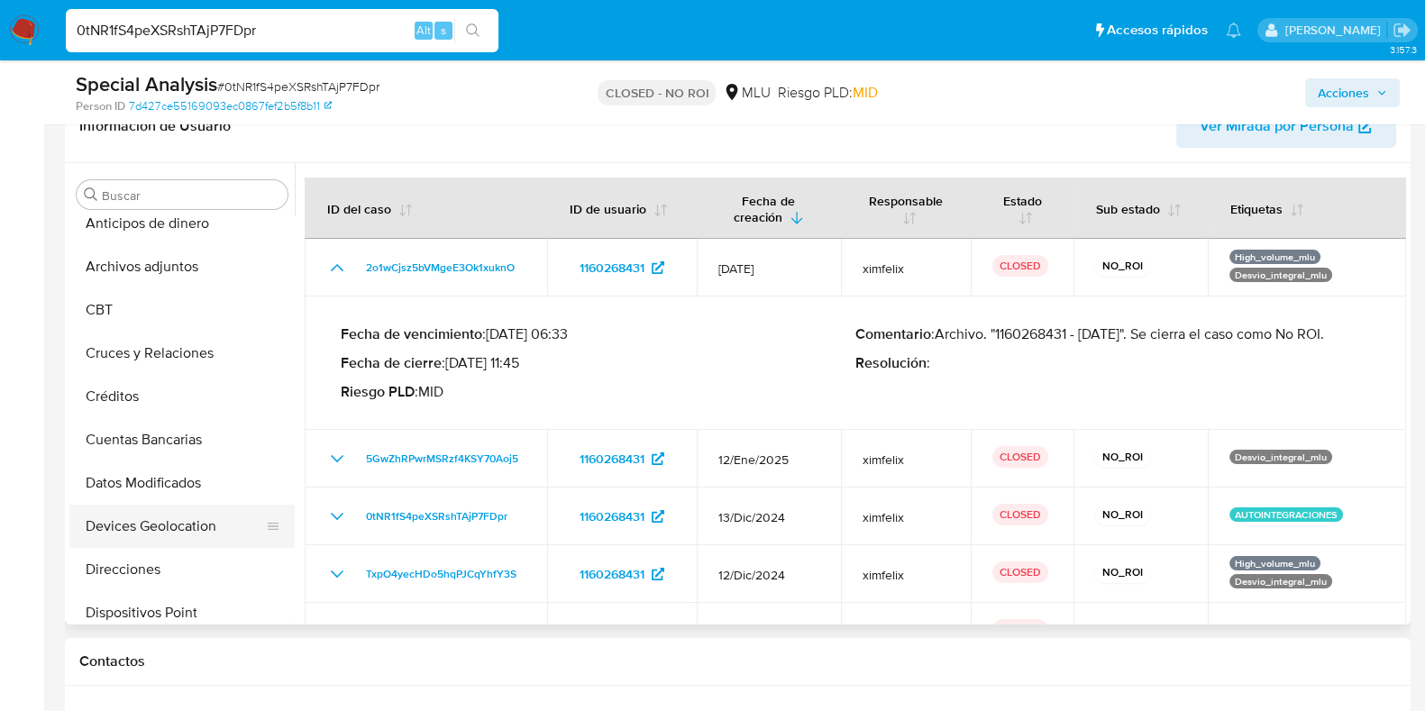
scroll to position [0, 0]
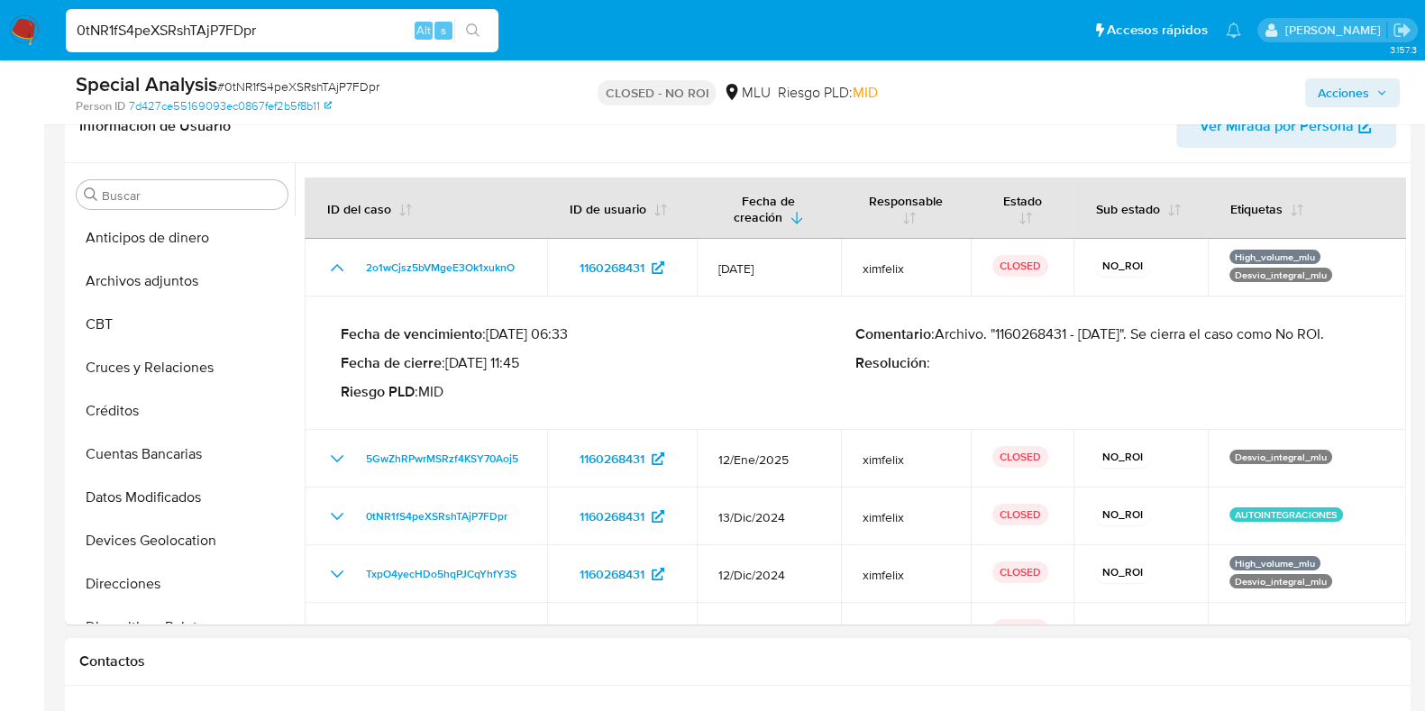
click at [1152, 568] on h1 "Contactos" at bounding box center [737, 661] width 1316 height 18
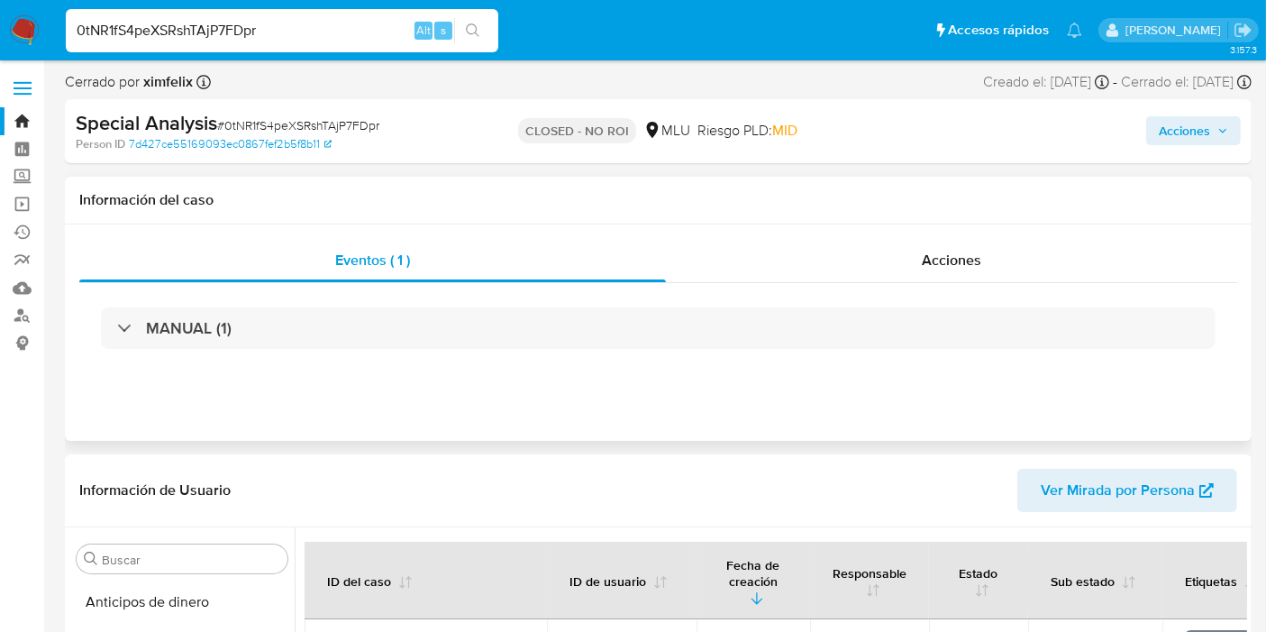
drag, startPoint x: 616, startPoint y: 379, endPoint x: 612, endPoint y: 390, distance: 11.7
click at [613, 387] on div "Eventos ( 1 ) Acciones MANUAL (1)" at bounding box center [658, 332] width 1187 height 216
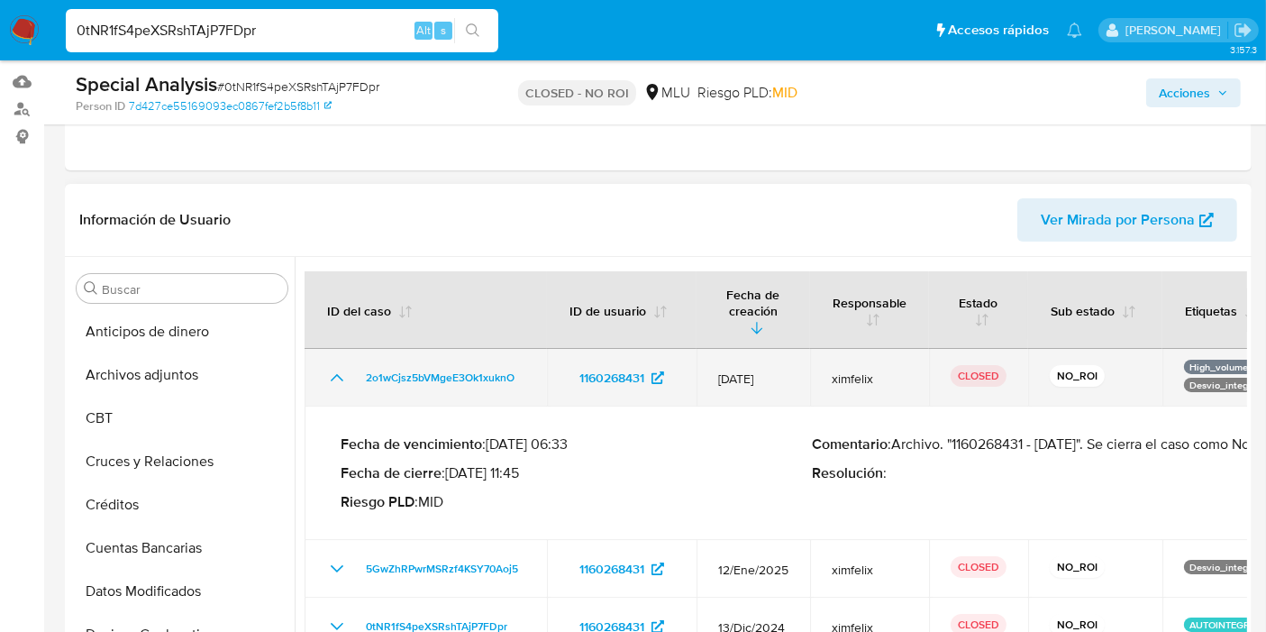
click at [332, 367] on icon "Mostrar/Ocultar" at bounding box center [337, 378] width 22 height 22
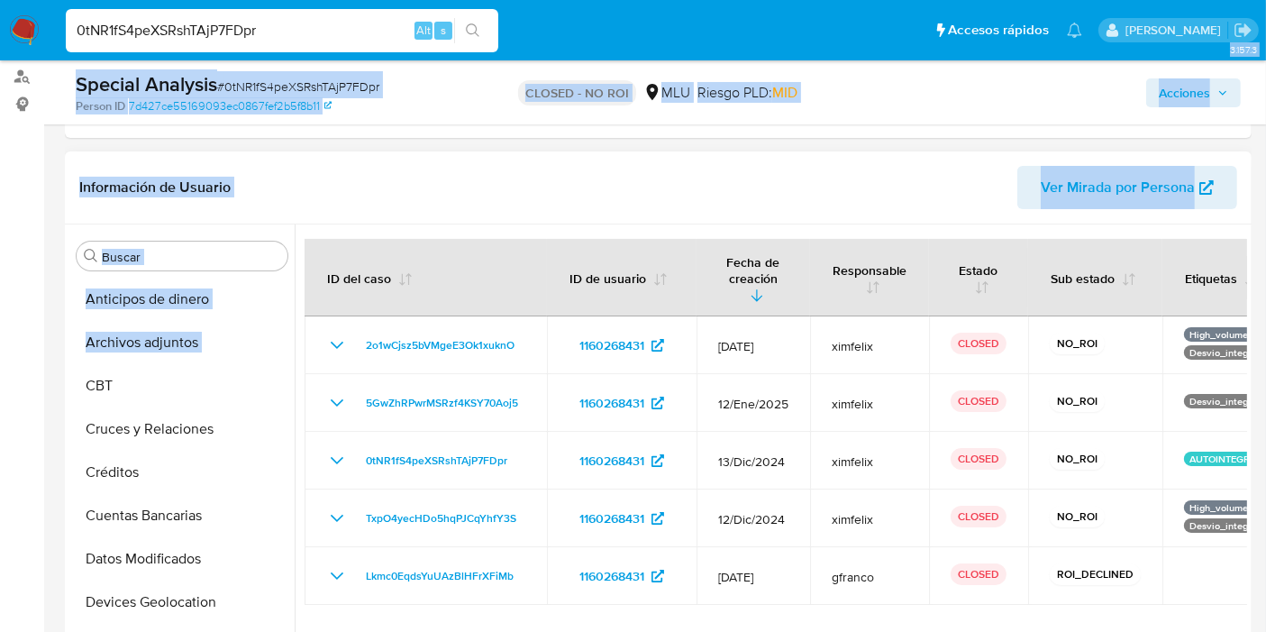
scroll to position [236, 0]
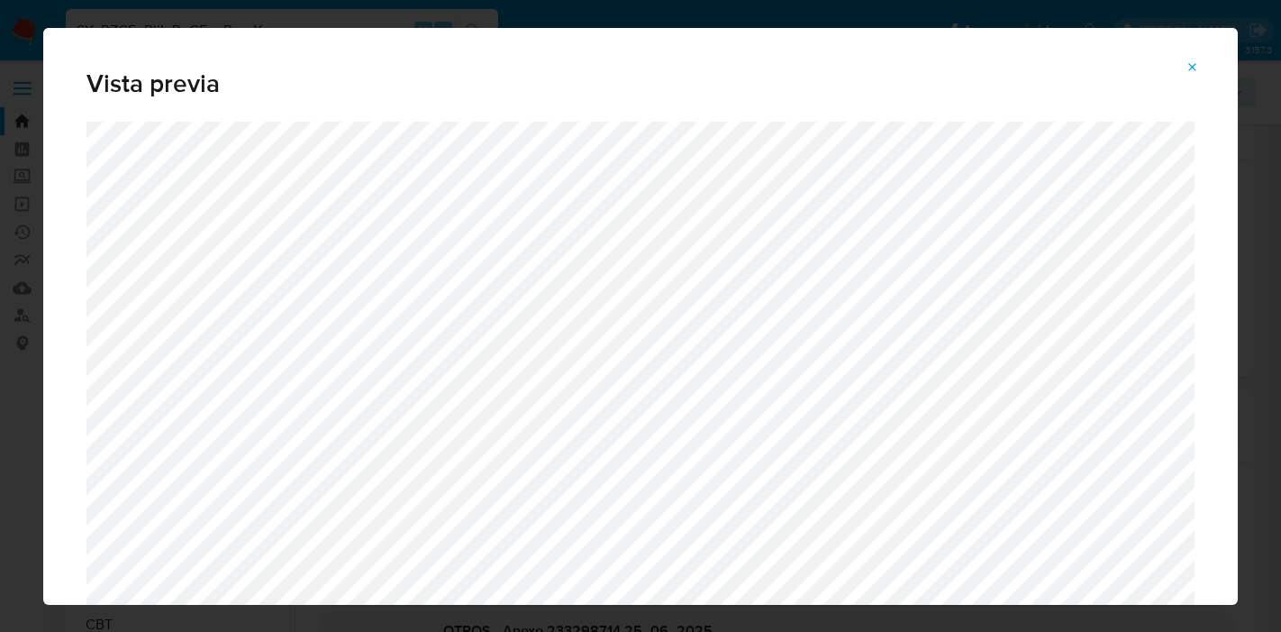
select select "10"
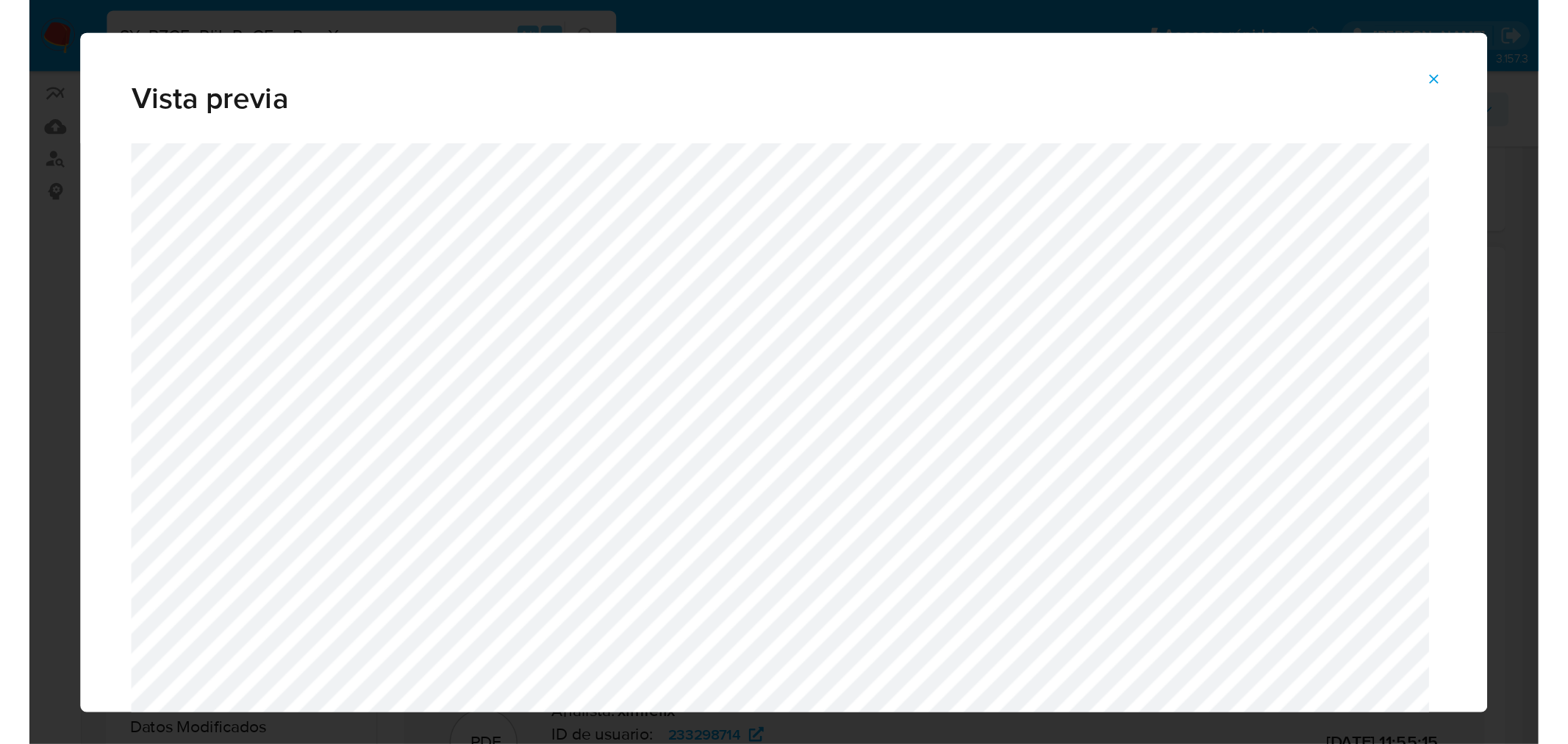
scroll to position [147, 0]
